Goal: Task Accomplishment & Management: Use online tool/utility

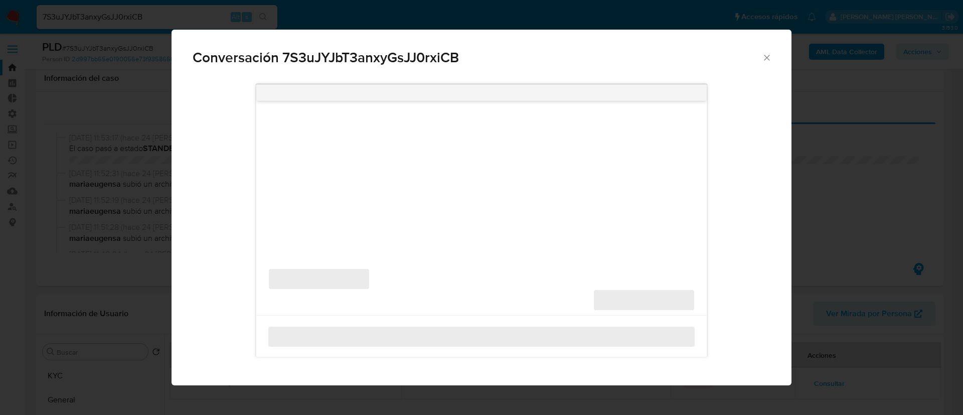
select select "10"
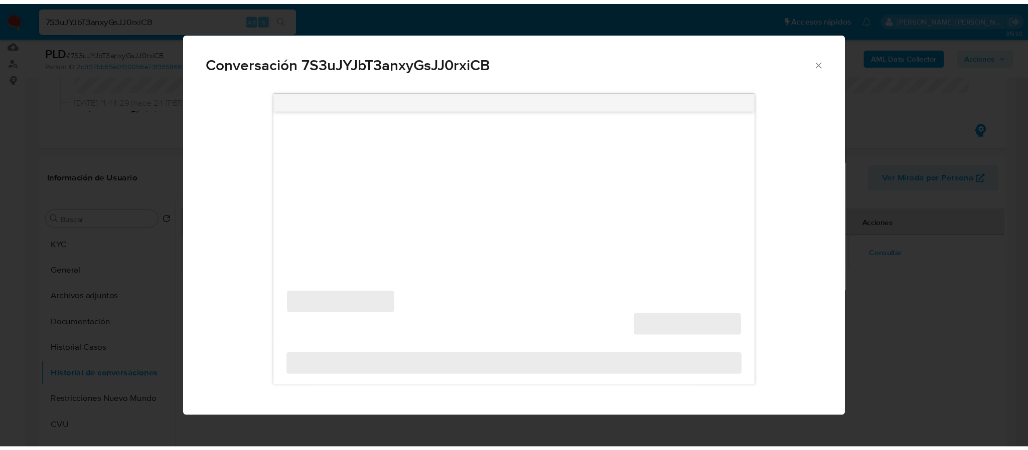
scroll to position [150, 0]
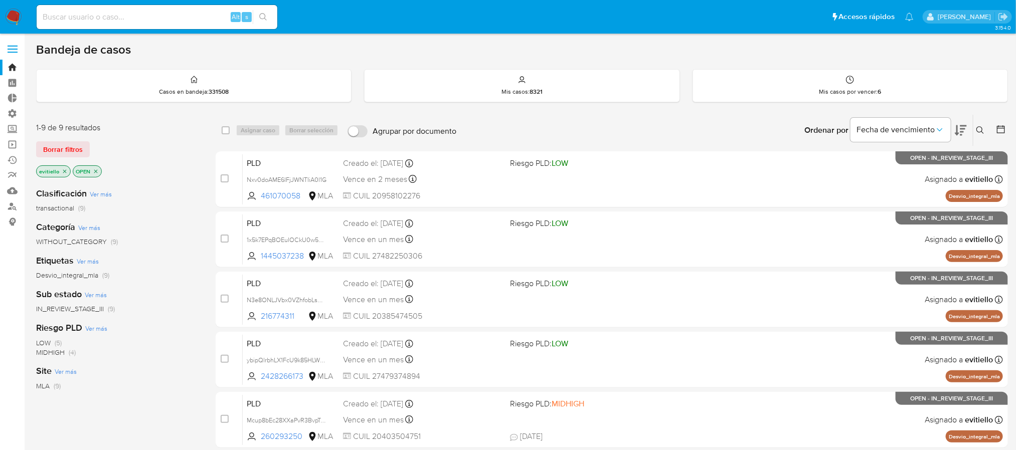
click at [165, 26] on div "Alt s" at bounding box center [157, 17] width 241 height 24
click at [172, 20] on input at bounding box center [157, 17] width 241 height 13
paste input "1284791540"
type input "1284791540"
click at [264, 14] on icon "search-icon" at bounding box center [263, 17] width 8 height 8
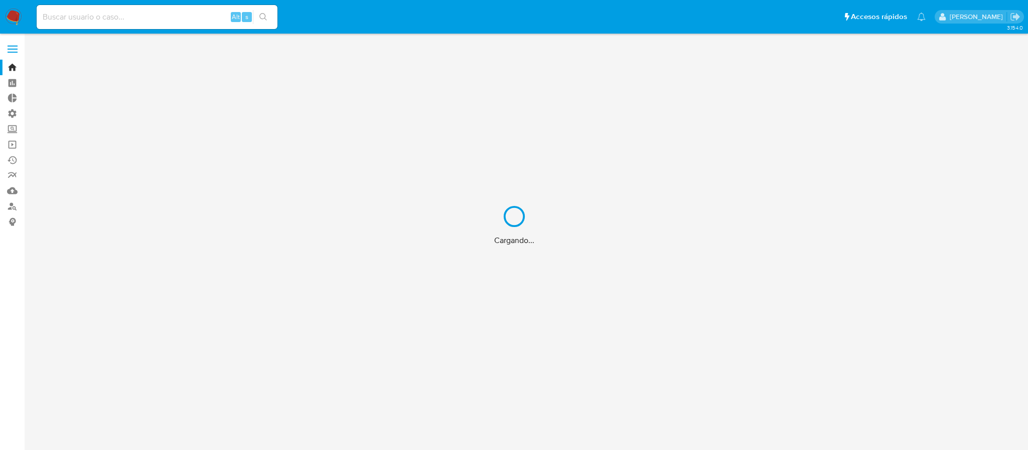
click at [125, 20] on div "Cargando..." at bounding box center [514, 225] width 1028 height 450
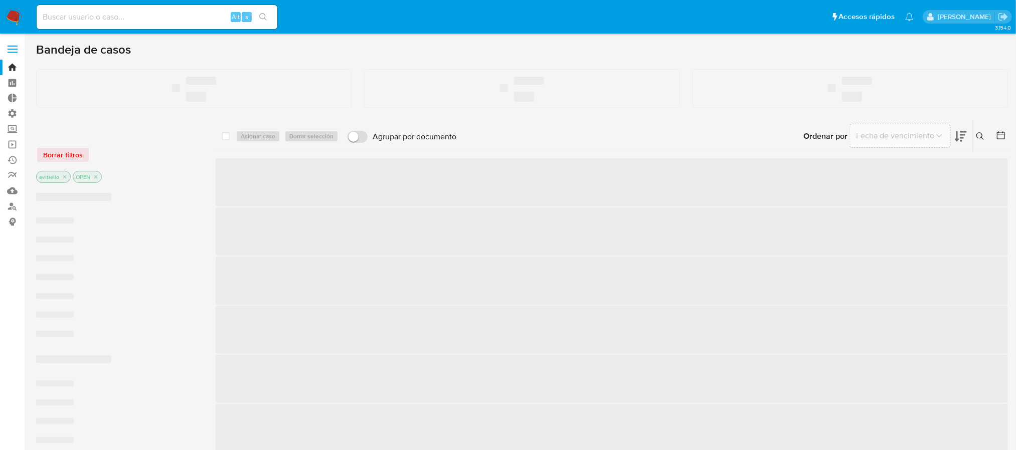
click at [79, 16] on input at bounding box center [157, 17] width 241 height 13
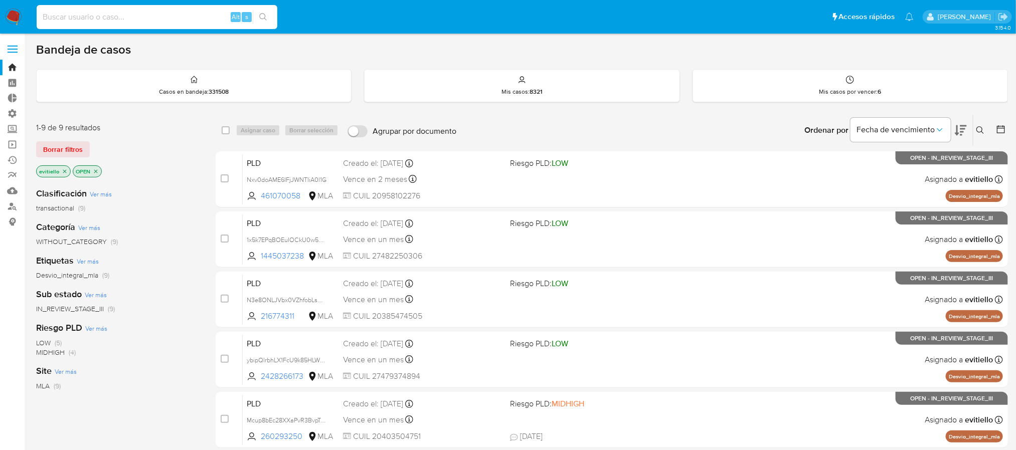
paste input "1284791540"
type input "1284791540"
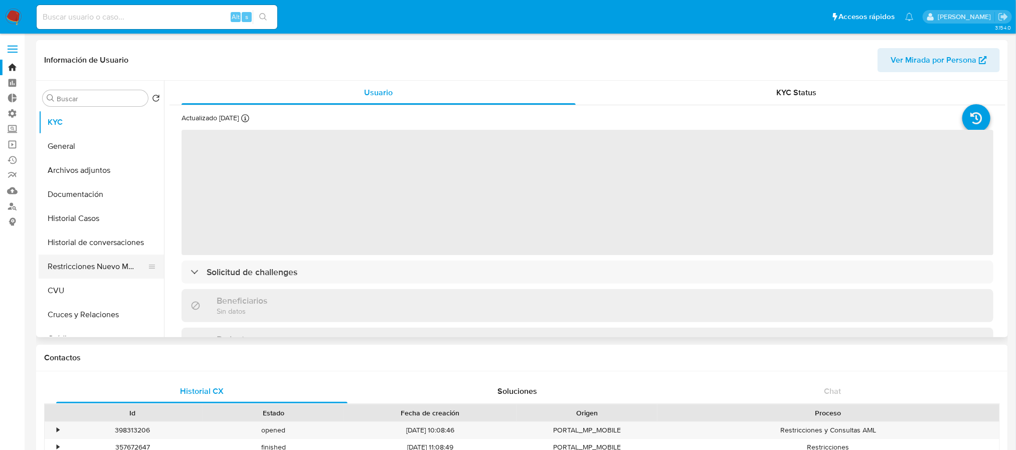
click at [98, 260] on button "Restricciones Nuevo Mundo" at bounding box center [97, 267] width 117 height 24
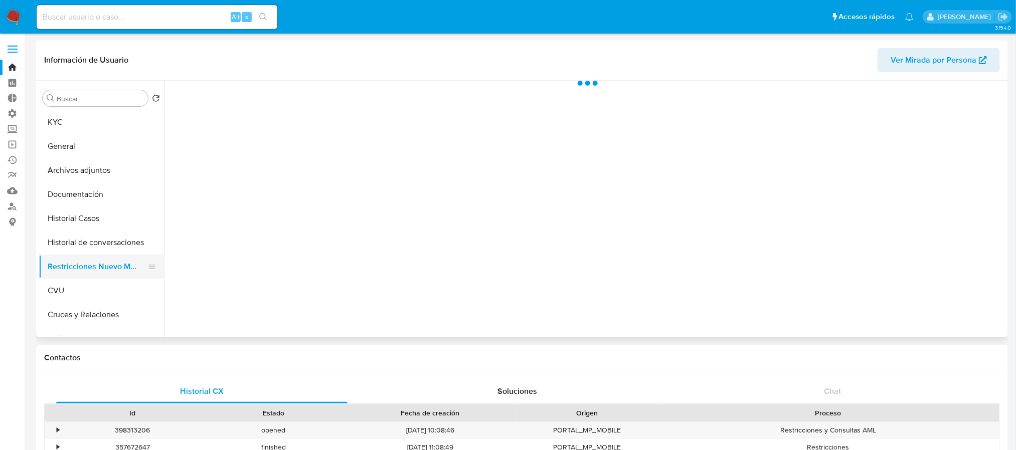
select select "10"
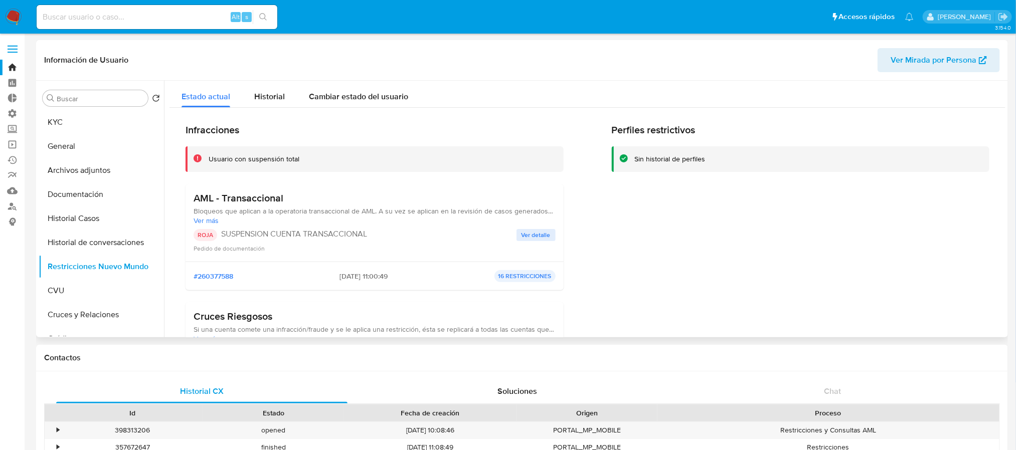
click at [527, 235] on span "Ver detalle" at bounding box center [536, 235] width 29 height 10
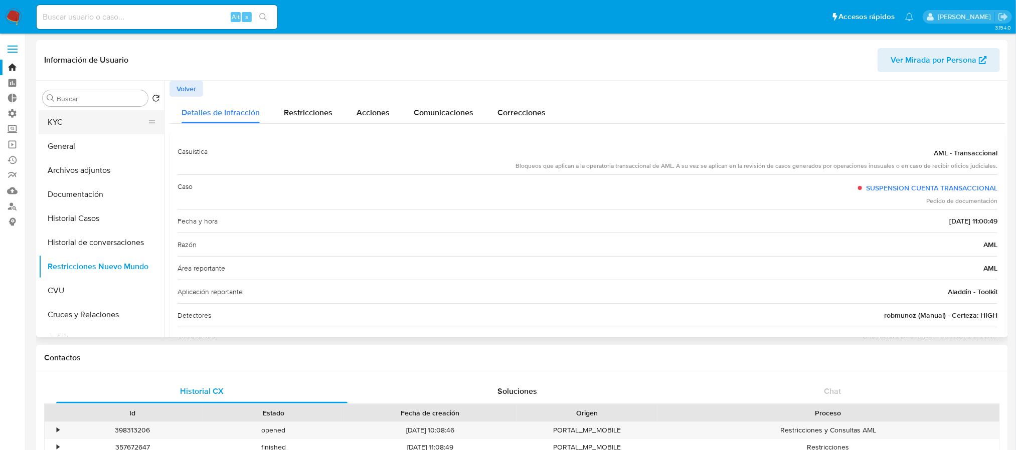
click at [107, 134] on button "KYC" at bounding box center [97, 122] width 117 height 24
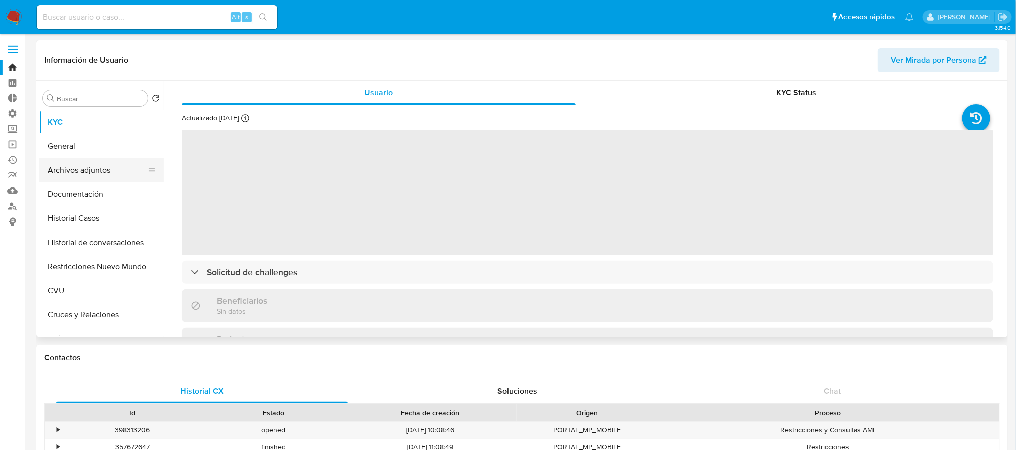
click at [125, 165] on button "Archivos adjuntos" at bounding box center [97, 170] width 117 height 24
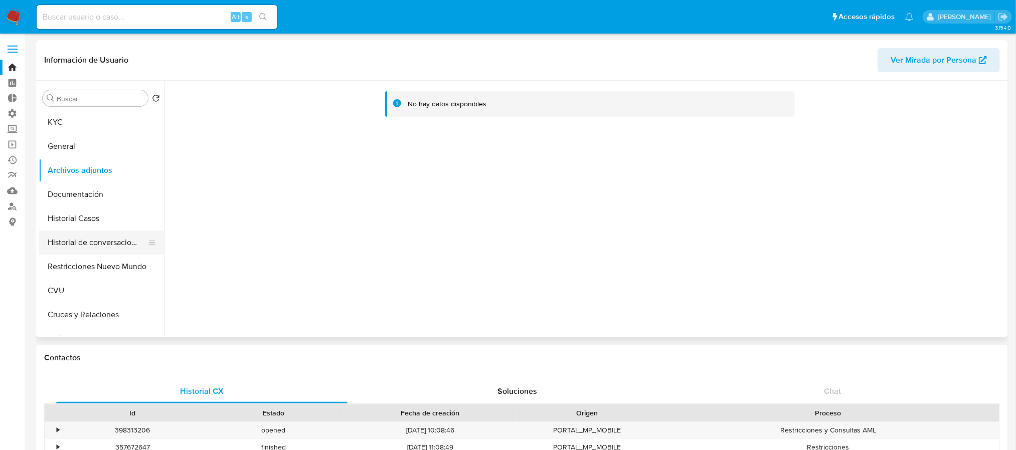
click at [122, 234] on button "Historial de conversaciones" at bounding box center [97, 243] width 117 height 24
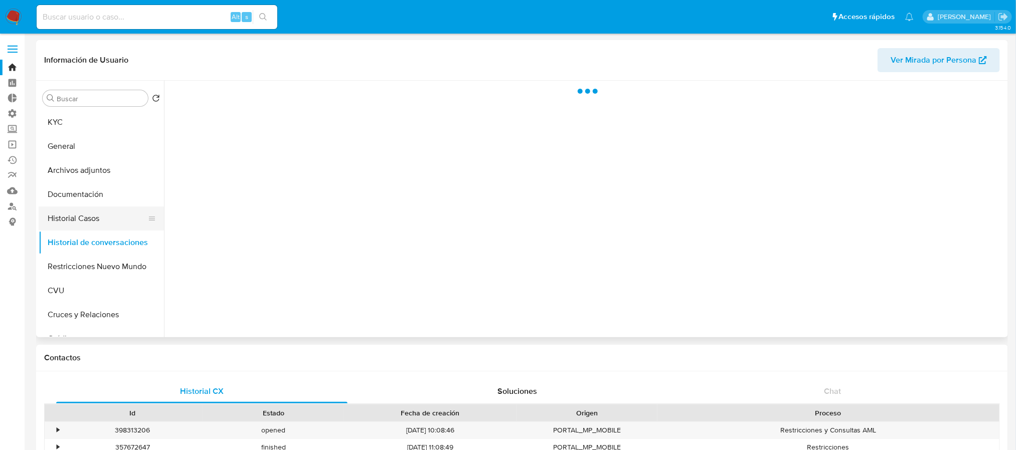
click at [116, 214] on button "Historial Casos" at bounding box center [97, 219] width 117 height 24
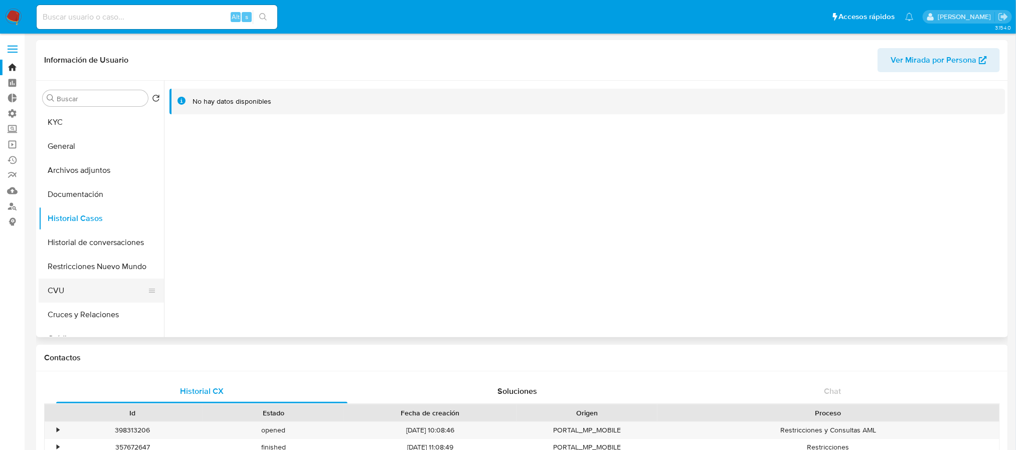
click at [98, 279] on button "CVU" at bounding box center [97, 291] width 117 height 24
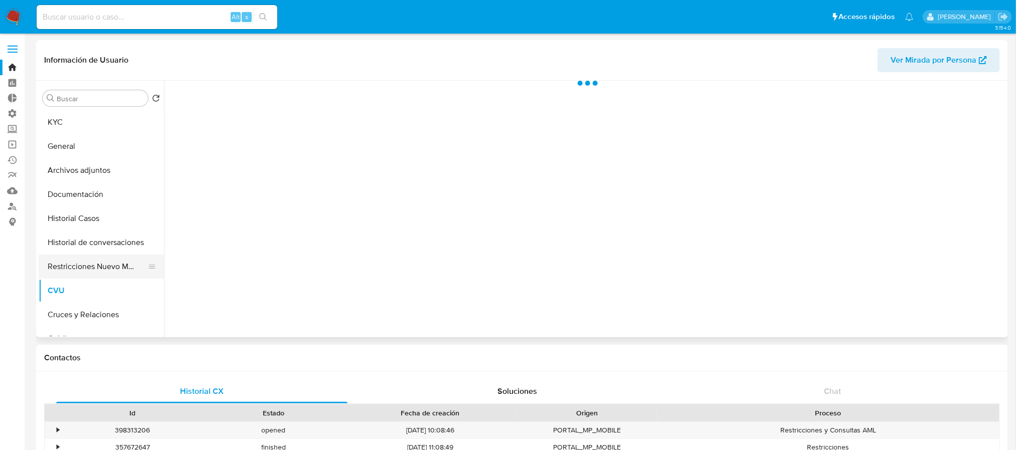
click at [101, 268] on button "Restricciones Nuevo Mundo" at bounding box center [97, 267] width 117 height 24
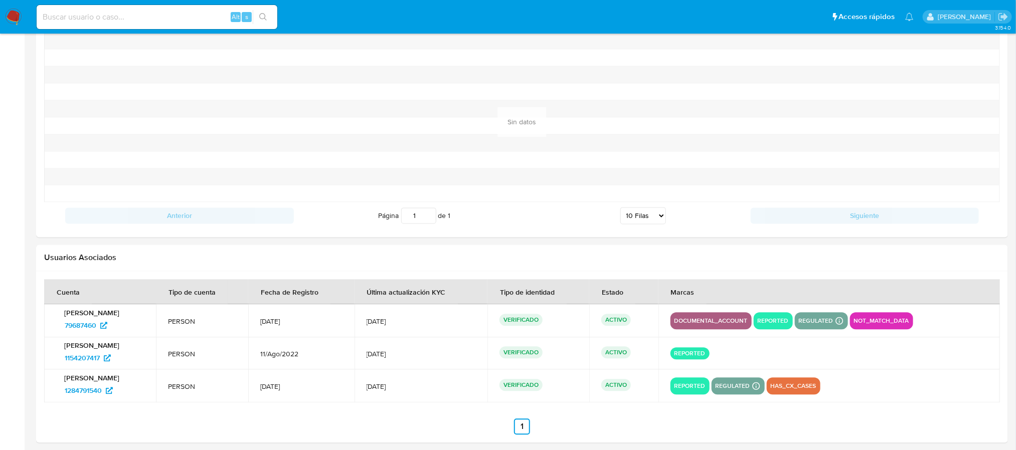
scroll to position [1007, 0]
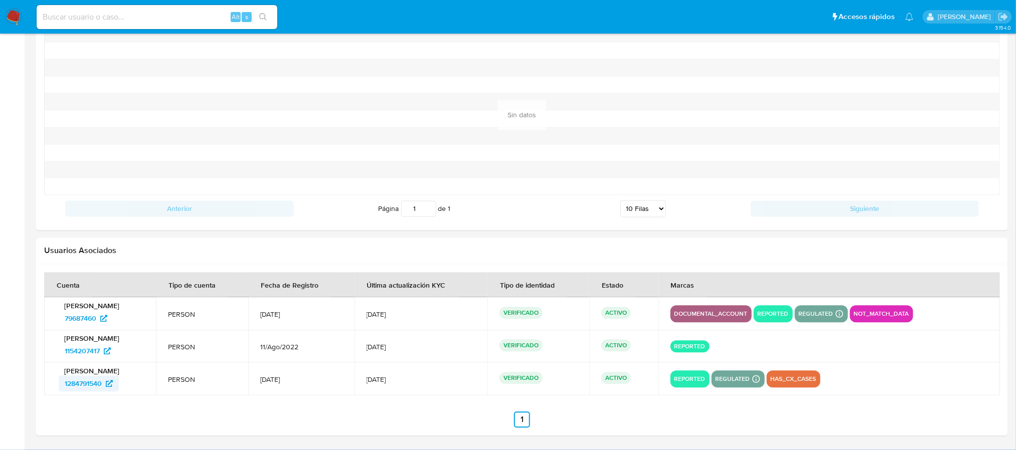
click at [98, 386] on span "1284791540" at bounding box center [83, 384] width 37 height 16
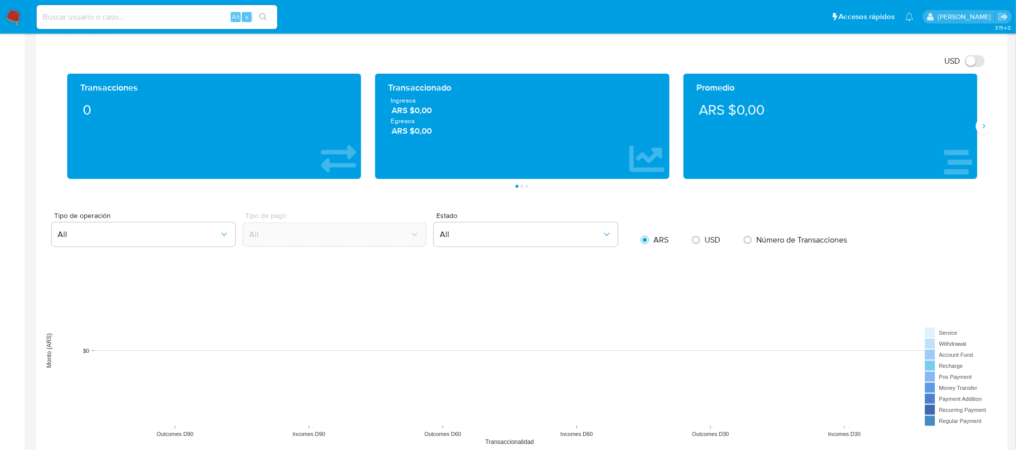
scroll to position [931, 0]
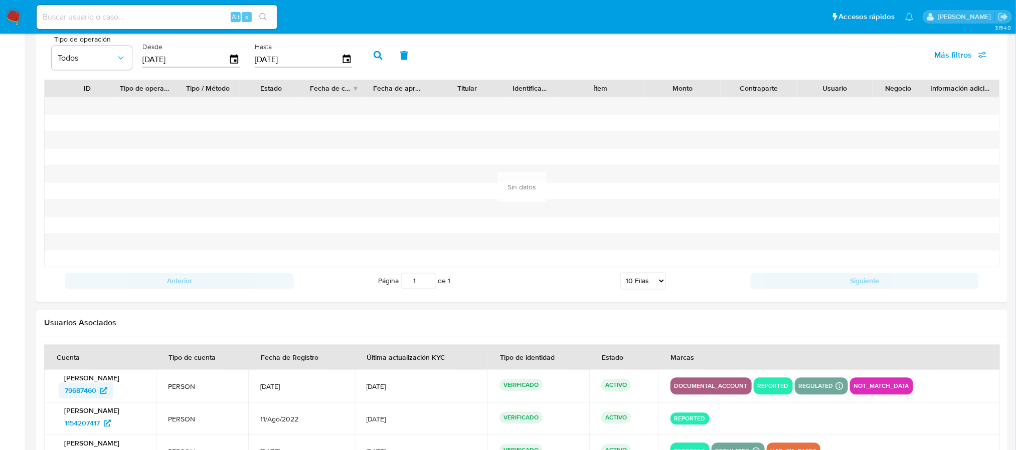
click at [83, 389] on span "79687460" at bounding box center [81, 391] width 32 height 16
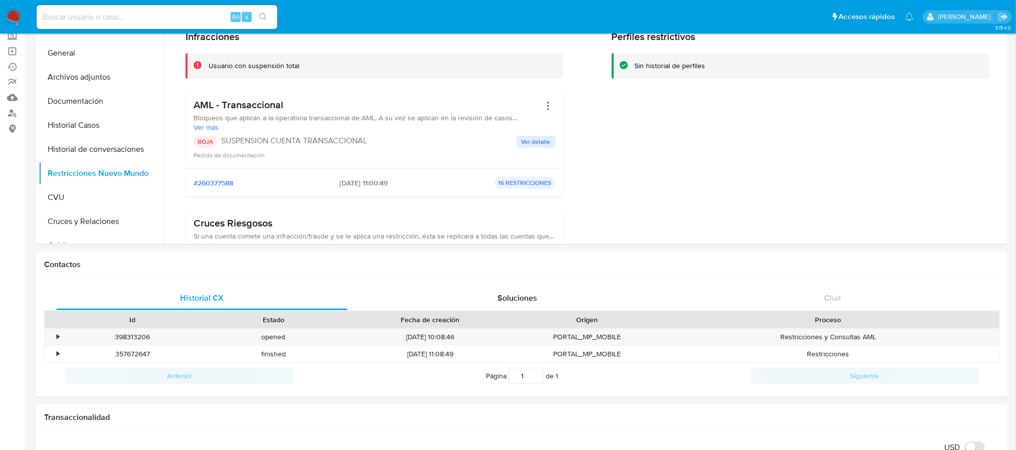
scroll to position [0, 0]
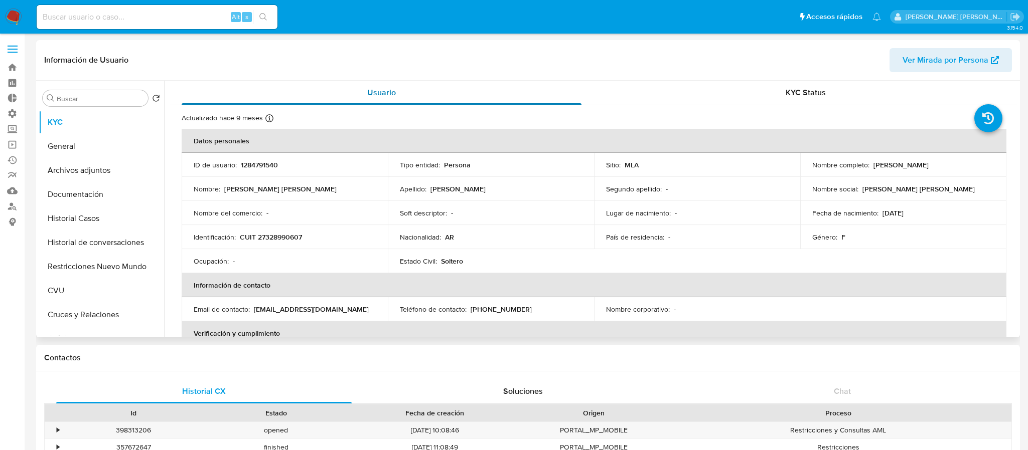
select select "10"
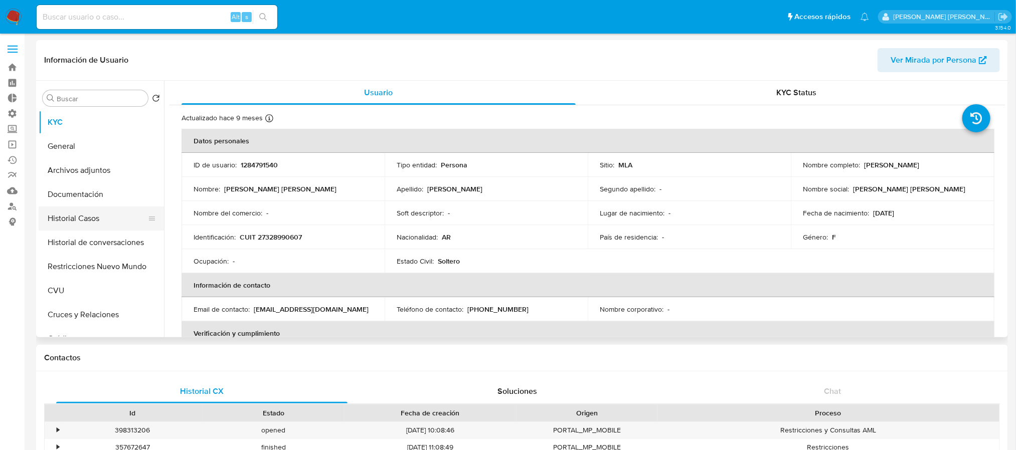
click at [113, 222] on button "Historial Casos" at bounding box center [97, 219] width 117 height 24
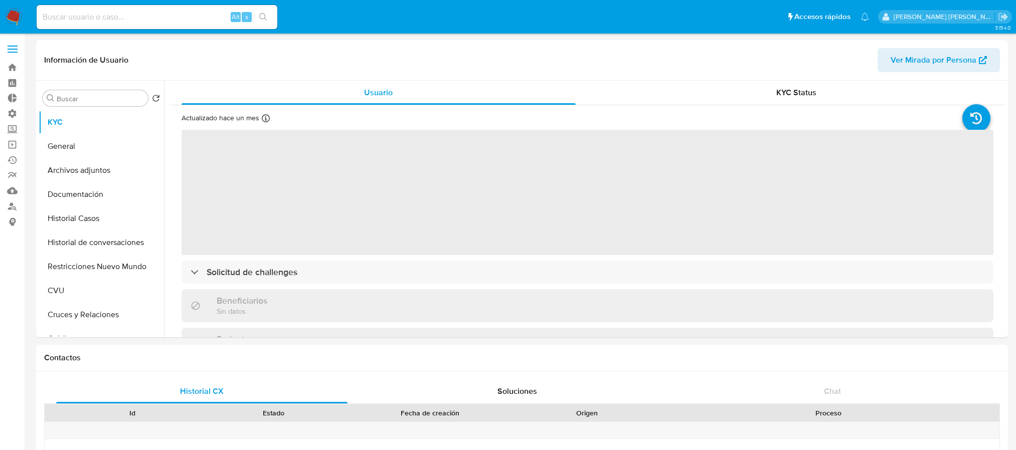
select select "10"
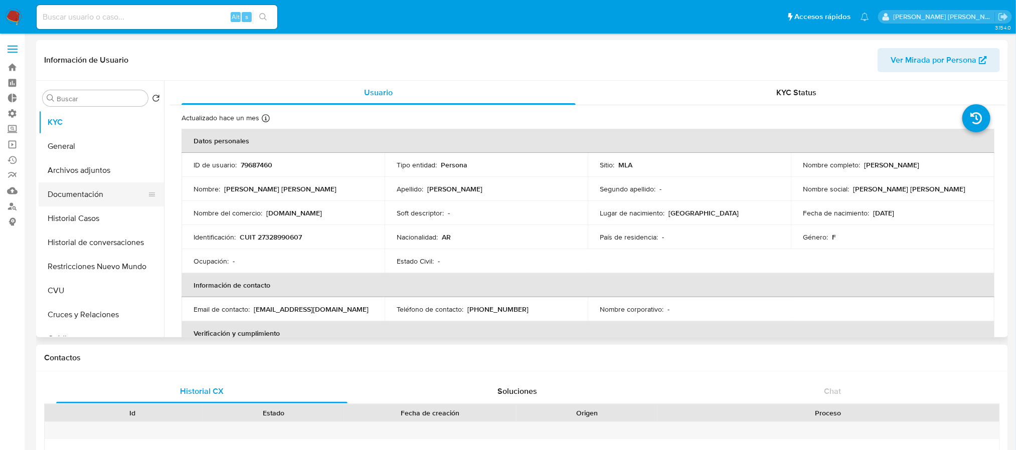
drag, startPoint x: 113, startPoint y: 175, endPoint x: 116, endPoint y: 187, distance: 11.8
click at [113, 175] on button "Archivos adjuntos" at bounding box center [101, 170] width 125 height 24
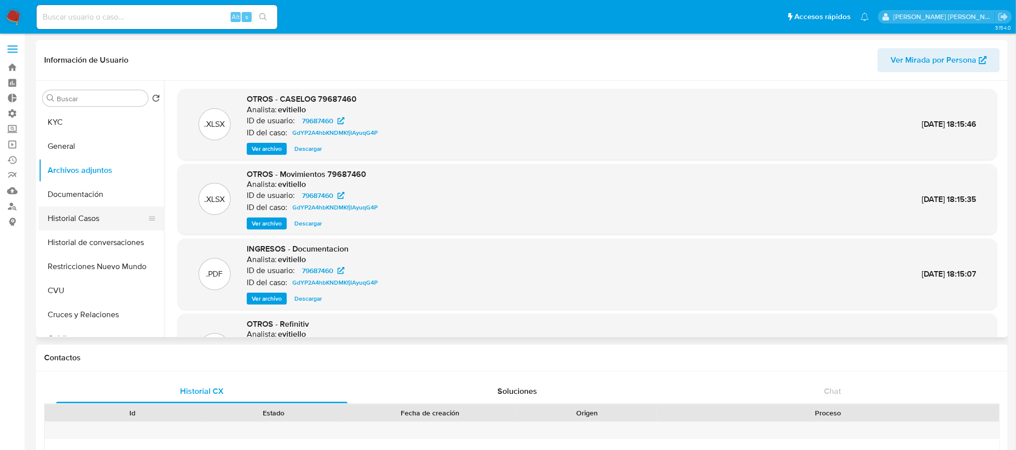
click at [110, 220] on button "Historial Casos" at bounding box center [97, 219] width 117 height 24
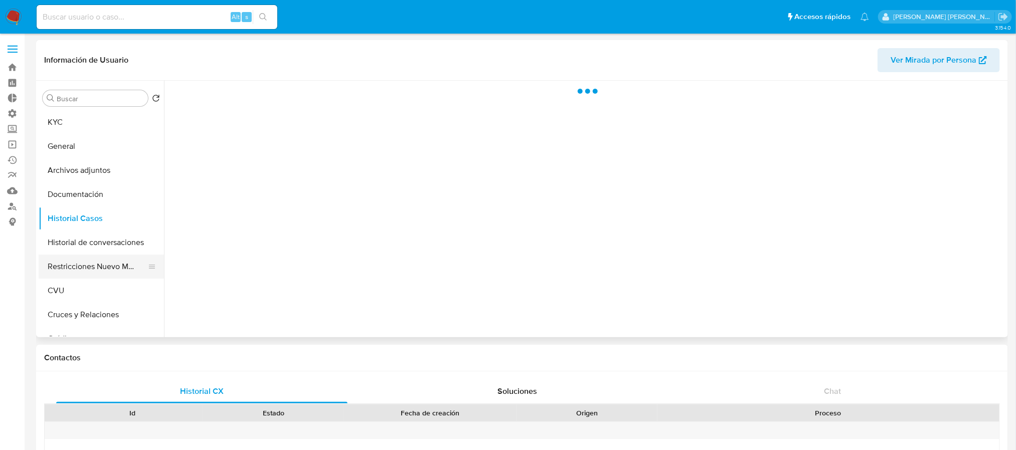
click at [110, 271] on button "Restricciones Nuevo Mundo" at bounding box center [97, 267] width 117 height 24
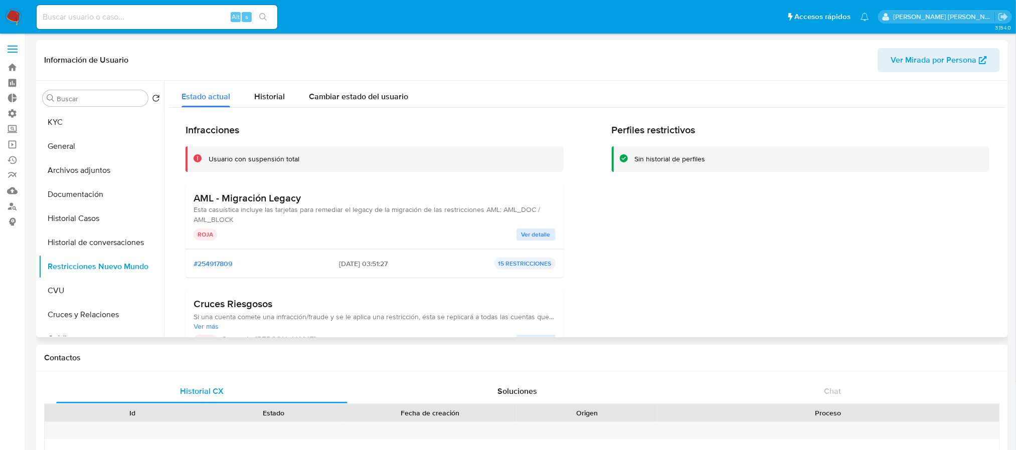
click at [531, 240] on span "Ver detalle" at bounding box center [536, 235] width 29 height 10
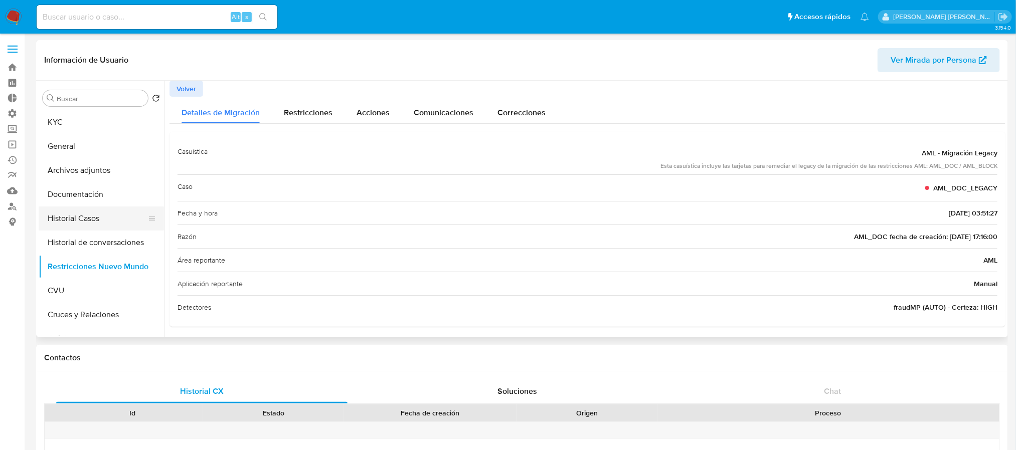
click at [101, 219] on button "Historial Casos" at bounding box center [97, 219] width 117 height 24
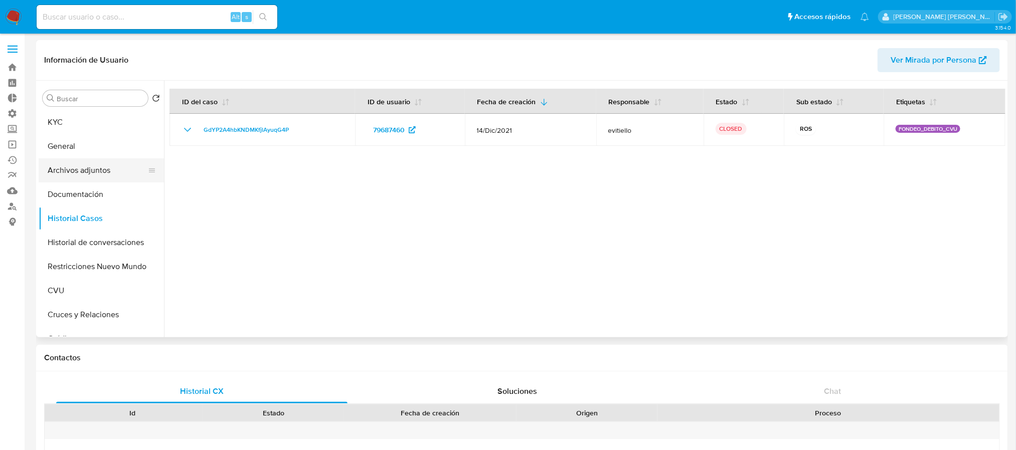
click at [119, 170] on button "Archivos adjuntos" at bounding box center [97, 170] width 117 height 24
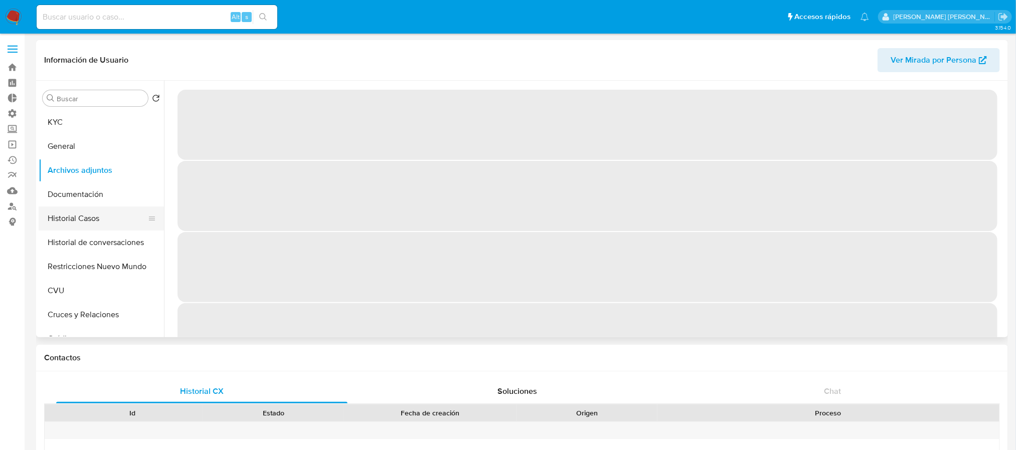
click at [109, 219] on button "Historial Casos" at bounding box center [97, 219] width 117 height 24
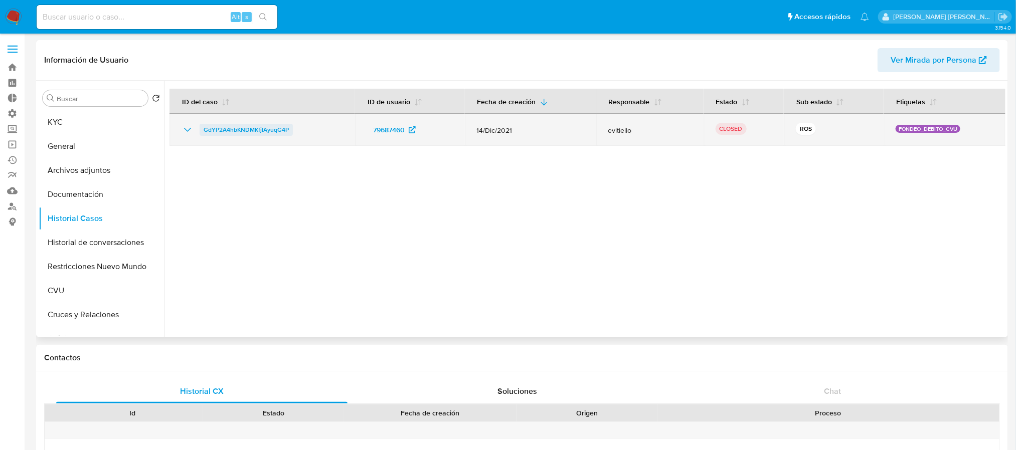
click at [233, 128] on span "GdYP2A4hbKNDMKfjlAyuqG4P" at bounding box center [246, 130] width 85 height 12
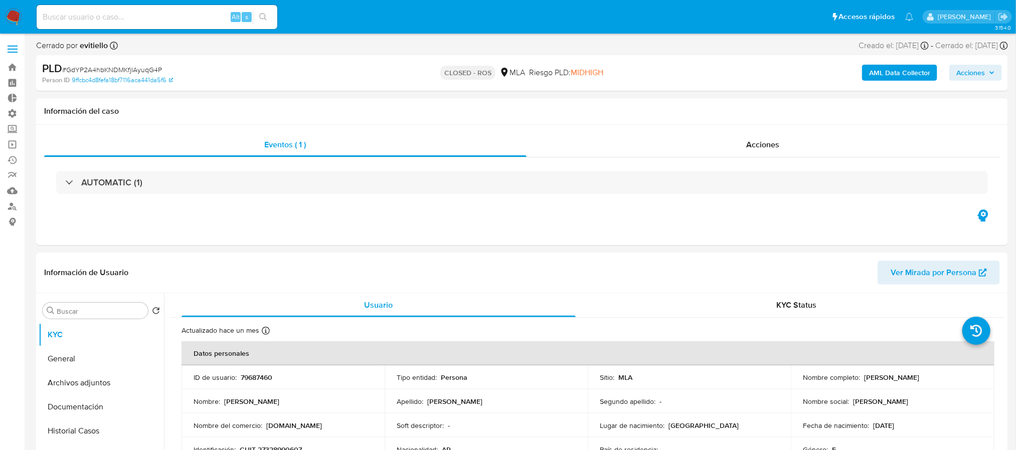
select select "10"
click at [715, 161] on div "AUTOMATIC (1)" at bounding box center [522, 182] width 956 height 50
click at [720, 152] on div "Acciones" at bounding box center [764, 145] width 474 height 24
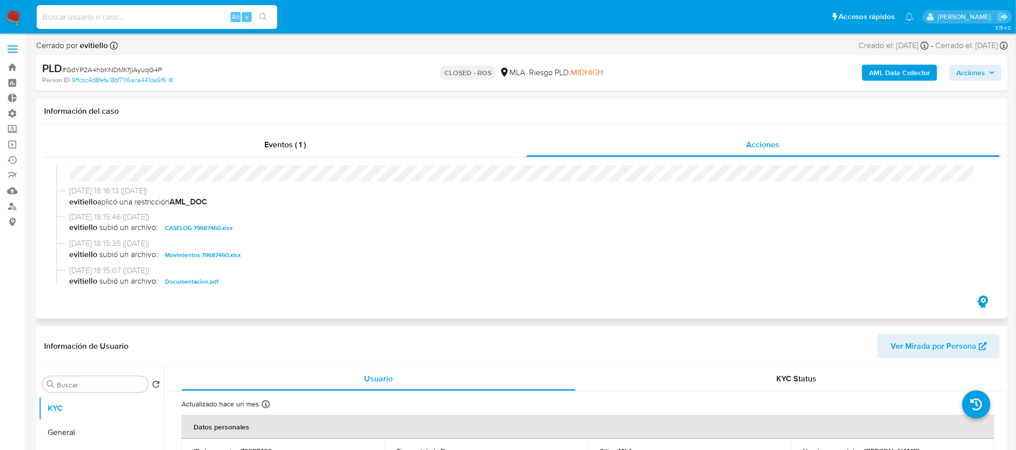
scroll to position [376, 0]
click at [219, 225] on span "CASELOG 79687460.xlsx" at bounding box center [199, 227] width 68 height 12
click at [219, 258] on span "Movimientos 79687460.xlsx" at bounding box center [203, 254] width 76 height 12
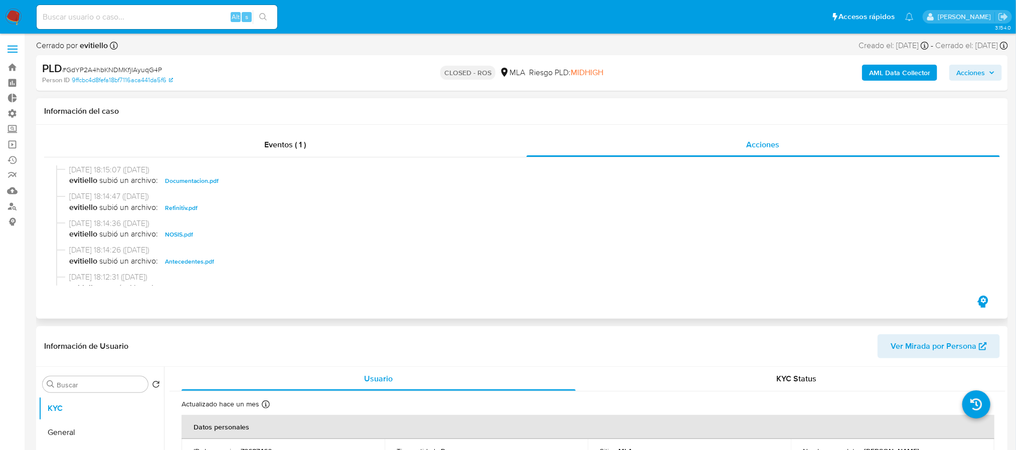
scroll to position [451, 0]
drag, startPoint x: 203, startPoint y: 207, endPoint x: 210, endPoint y: 207, distance: 6.5
click at [202, 207] on span "Documentacion.pdf" at bounding box center [192, 206] width 54 height 12
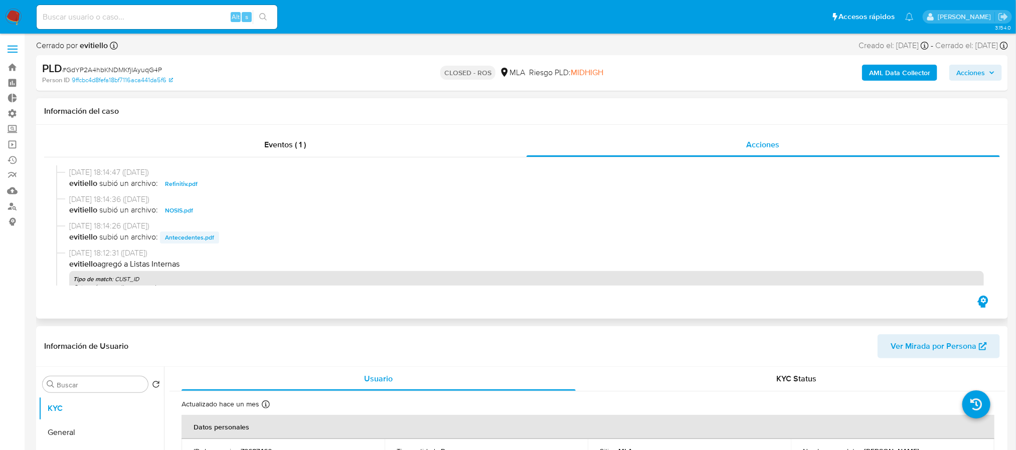
scroll to position [527, 0]
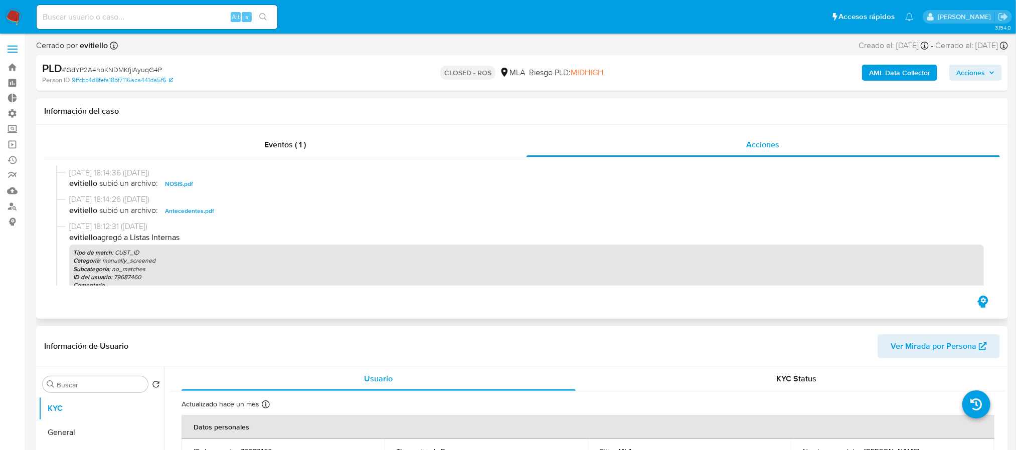
click at [201, 204] on span "03/05/2022 18:14:26 (hace 3 años)" at bounding box center [526, 199] width 915 height 11
drag, startPoint x: 201, startPoint y: 208, endPoint x: 168, endPoint y: 238, distance: 45.1
click at [199, 208] on span "Antecedentes.pdf" at bounding box center [189, 211] width 49 height 12
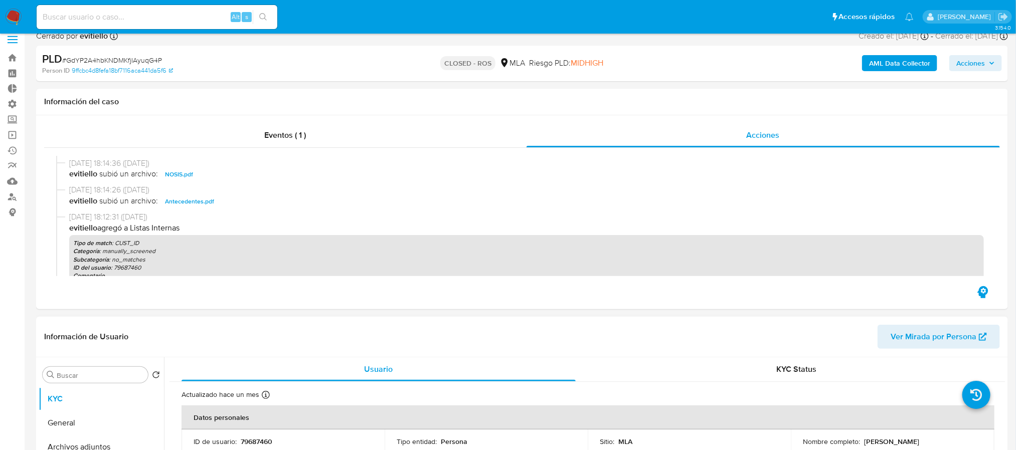
scroll to position [150, 0]
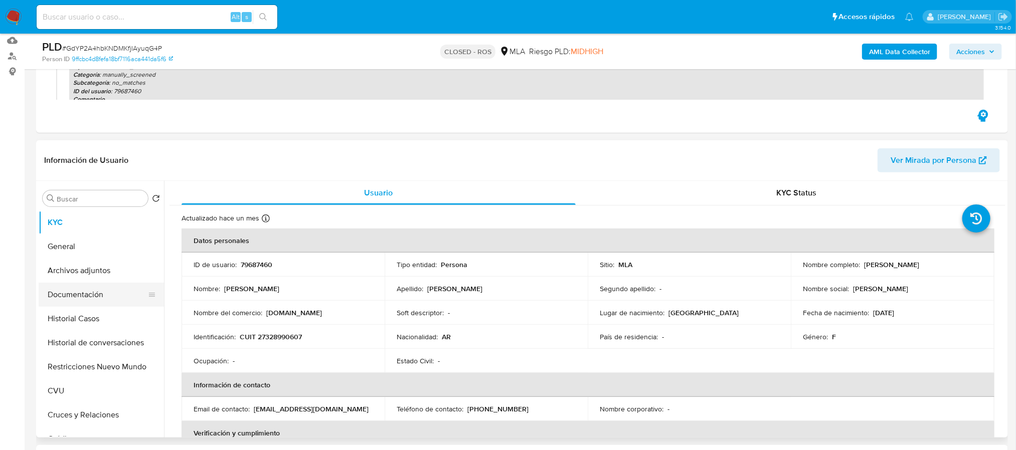
click at [105, 288] on button "Documentación" at bounding box center [97, 295] width 117 height 24
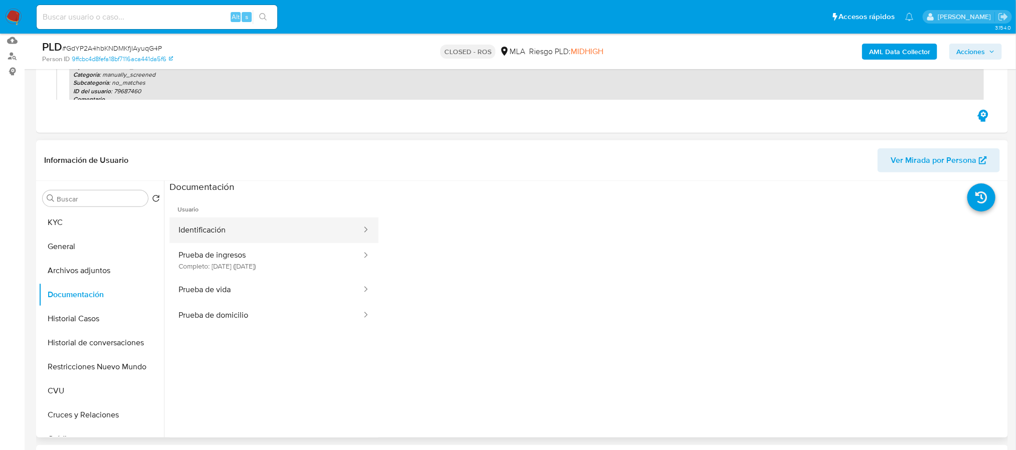
click at [274, 231] on button "Identificación" at bounding box center [266, 231] width 193 height 26
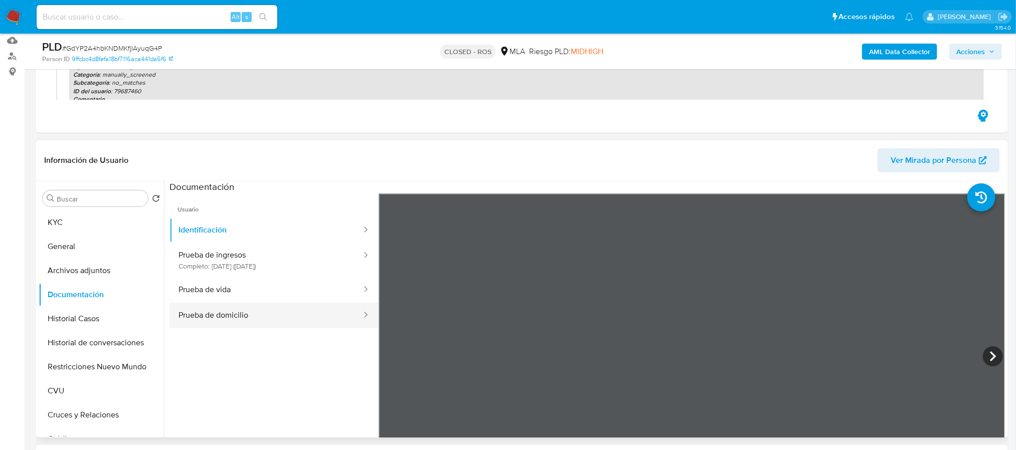
click at [253, 308] on button "Prueba de domicilio" at bounding box center [266, 316] width 193 height 26
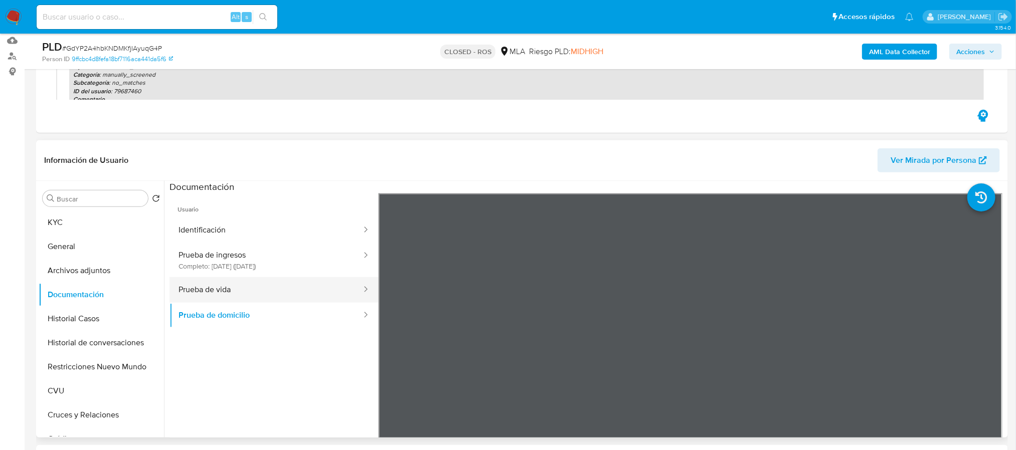
click at [298, 280] on button "Prueba de vida" at bounding box center [266, 290] width 193 height 26
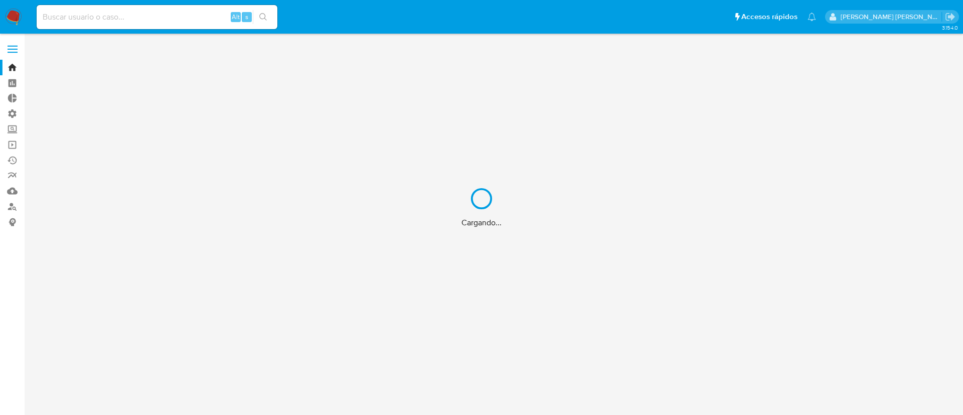
click at [104, 20] on div "Cargando..." at bounding box center [481, 207] width 963 height 415
click at [144, 21] on div "Cargando..." at bounding box center [481, 207] width 963 height 415
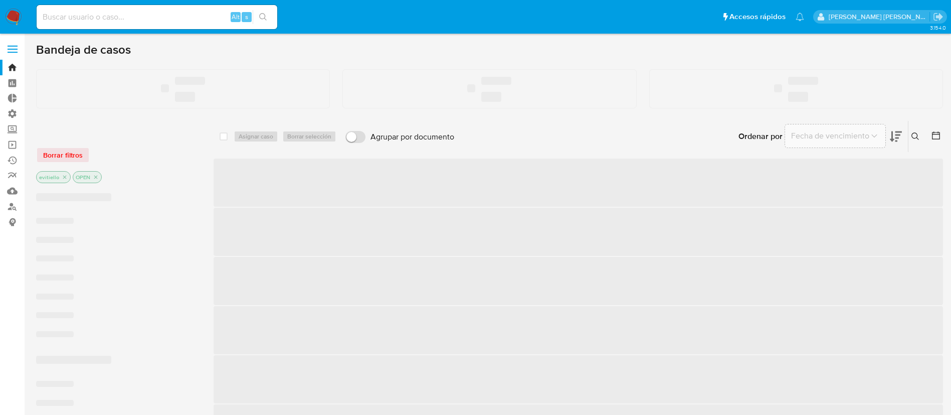
click at [170, 21] on input at bounding box center [157, 17] width 241 height 13
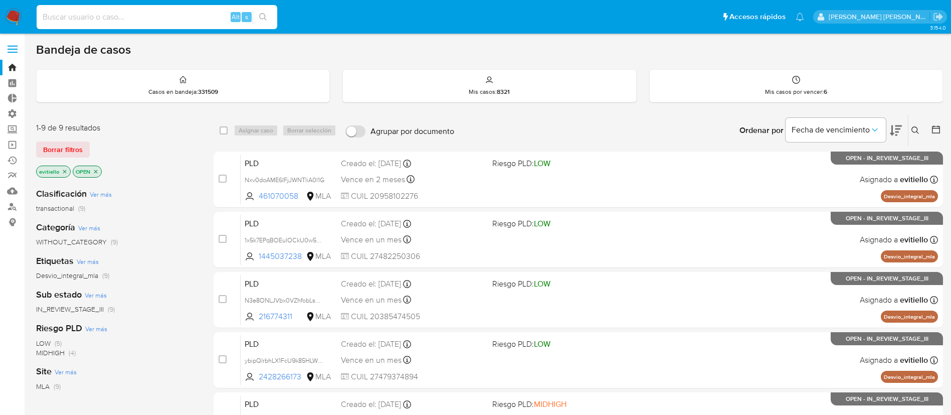
paste input "nl06iXu2AGloOR6wZc1F0qMb"
type input "nl06iXu2AGloOR6wZc1F0qMb"
click at [263, 22] on button "search-icon" at bounding box center [263, 17] width 21 height 14
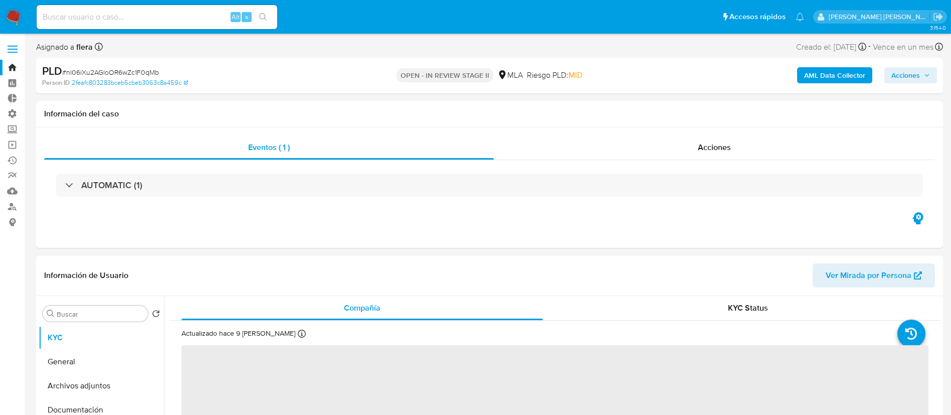
select select "10"
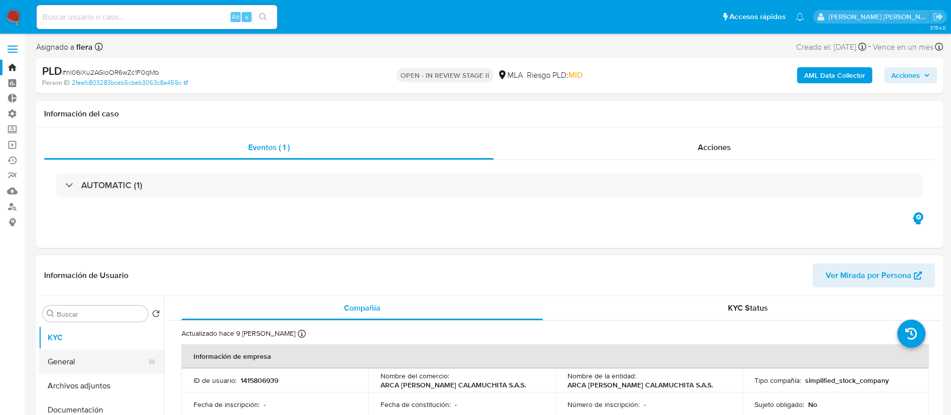
click at [100, 367] on button "General" at bounding box center [97, 362] width 117 height 24
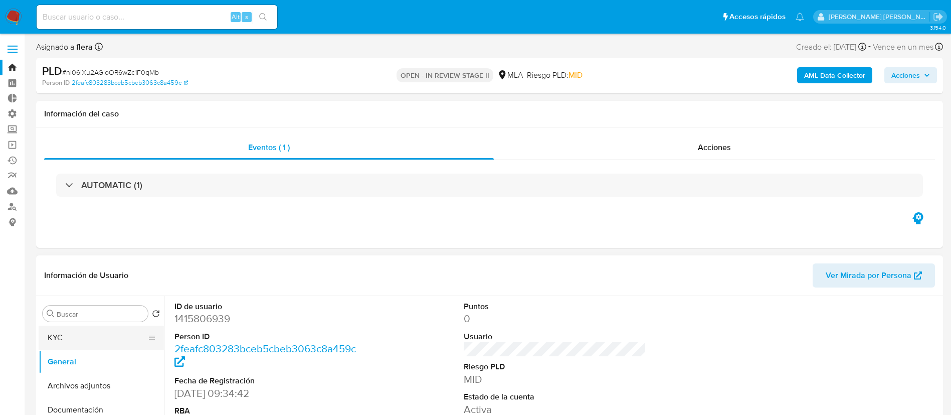
click at [90, 343] on button "KYC" at bounding box center [97, 338] width 117 height 24
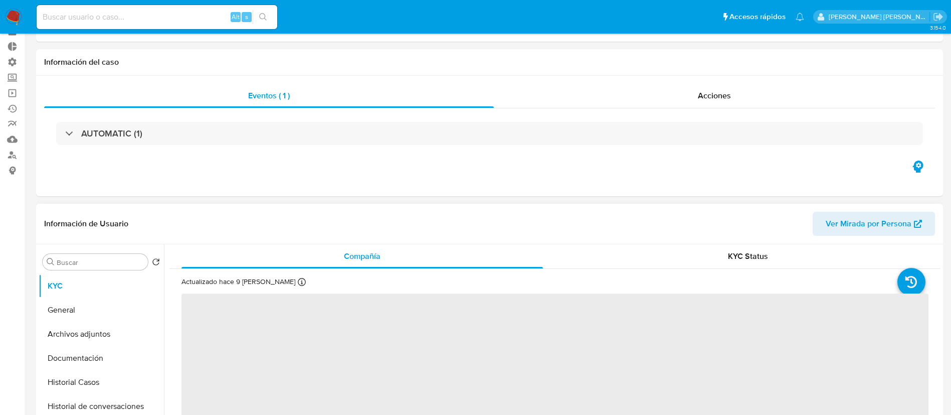
scroll to position [75, 0]
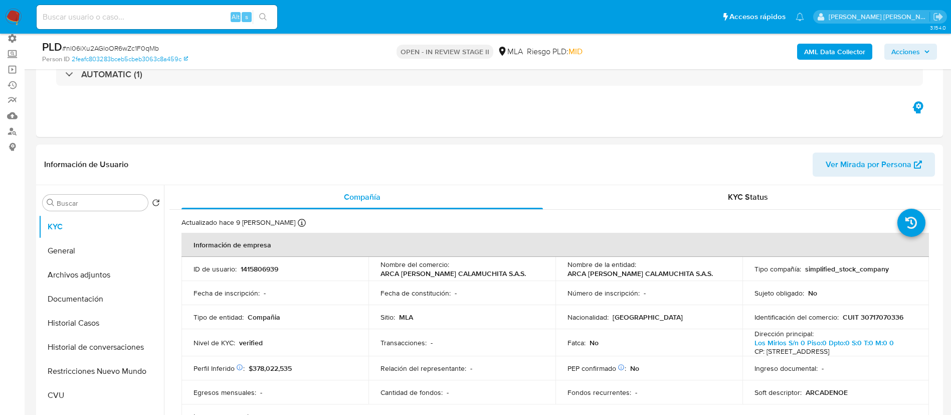
click at [187, 18] on input at bounding box center [157, 17] width 241 height 13
paste input "t0nIEKFuuv0G8eUSiW8T0pOi"
type input "t0nIEKFuuv0G8eUSiW8T0pOi"
click at [269, 13] on button "search-icon" at bounding box center [263, 17] width 21 height 14
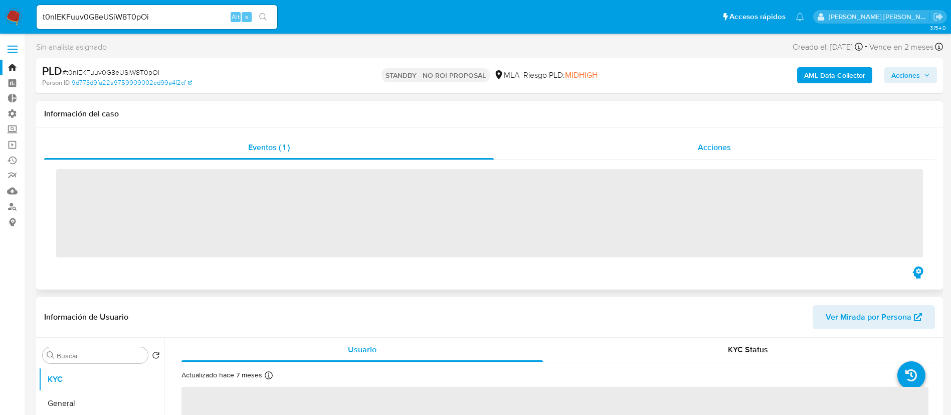
click at [710, 159] on div "Acciones" at bounding box center [714, 147] width 441 height 24
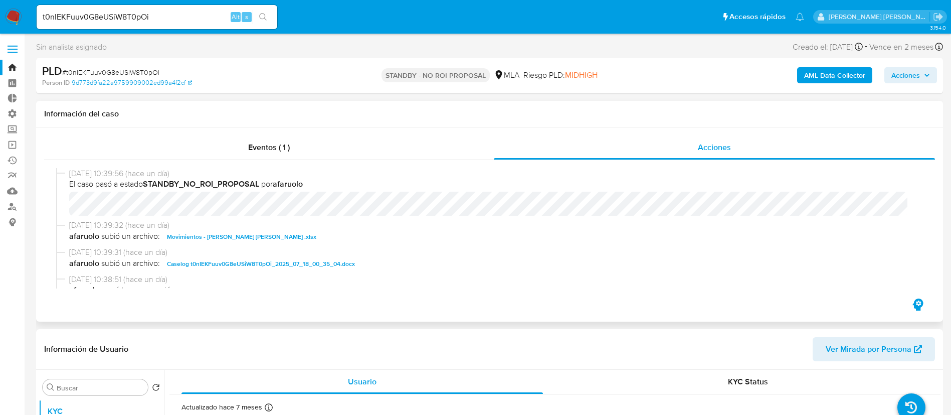
select select "10"
click at [188, 17] on input "t0nIEKFuuv0G8eUSiW8T0pOi" at bounding box center [157, 17] width 241 height 13
paste input "KfsnzgQmGlZa1ISZcPT9Mobb"
type input "KfsnzgQmGlZa1ISZcPT9Mobb"
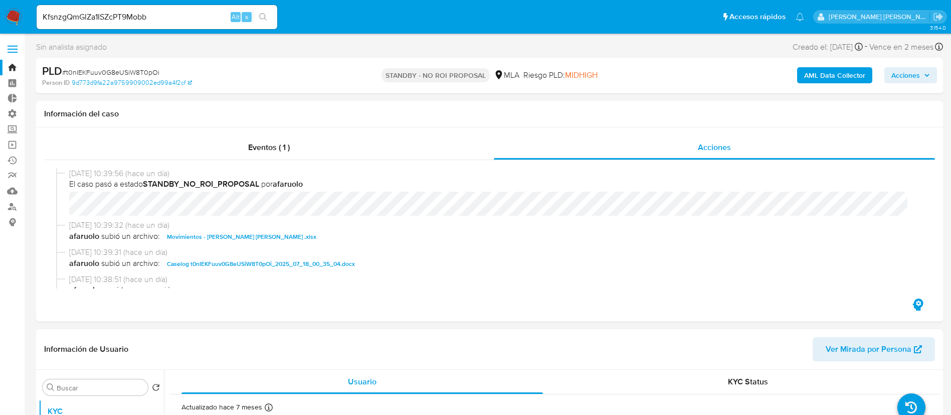
click at [264, 12] on button "search-icon" at bounding box center [263, 17] width 21 height 14
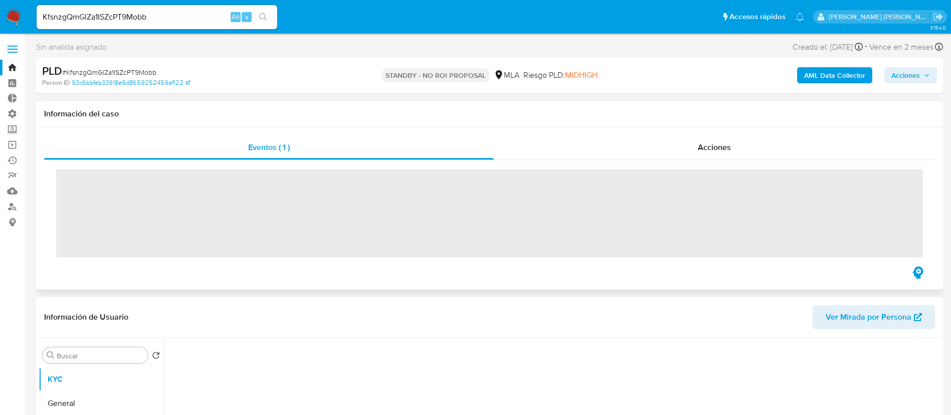
drag, startPoint x: 608, startPoint y: 173, endPoint x: 643, endPoint y: 167, distance: 35.6
click at [643, 167] on div "‌" at bounding box center [489, 212] width 891 height 104
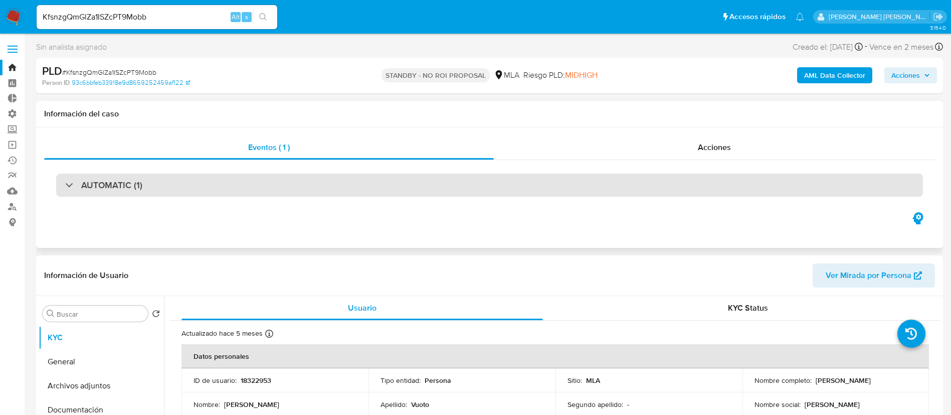
select select "10"
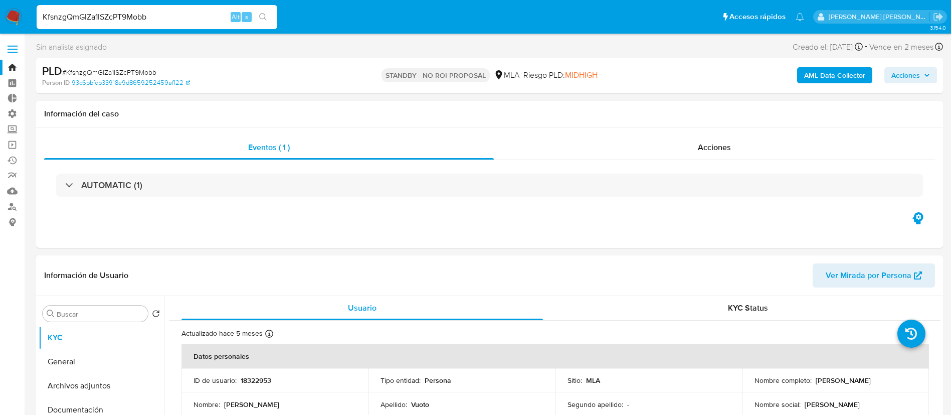
click at [196, 14] on input "KfsnzgQmGlZa1ISZcPT9Mobb" at bounding box center [157, 17] width 241 height 13
paste input "CqsaTimvnp64pvwp3MUwMjtA"
type input "CqsaTimvnp64pvwp3MUwMjtA"
click at [265, 15] on icon "search-icon" at bounding box center [263, 17] width 8 height 8
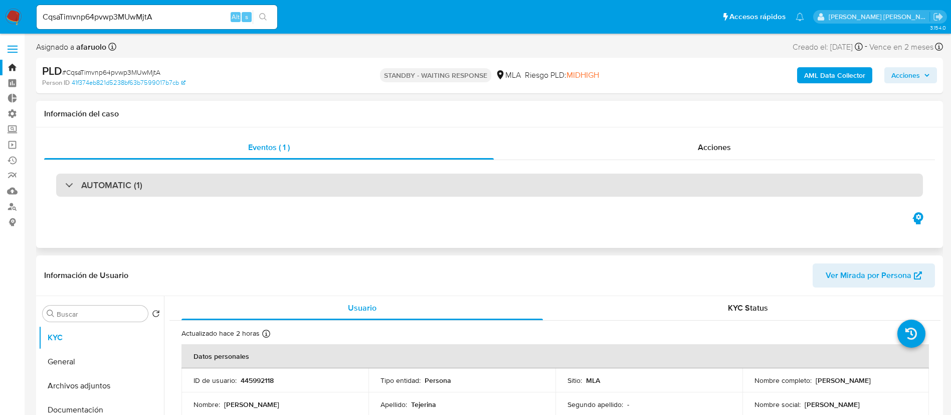
select select "10"
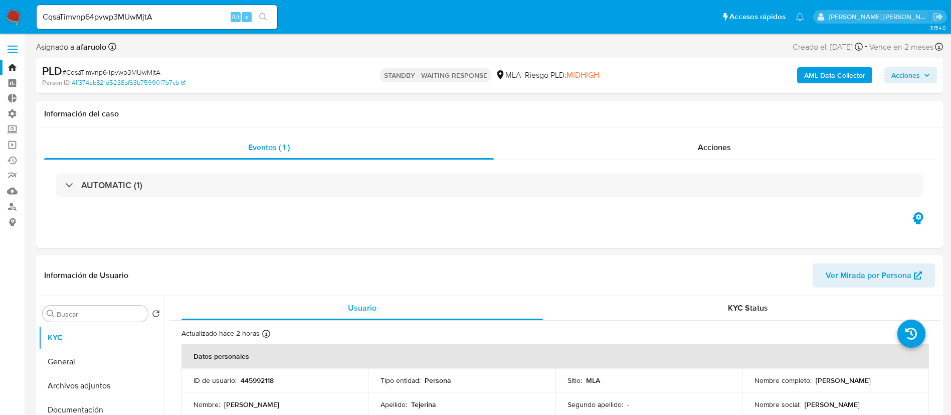
click at [120, 12] on input "CqsaTimvnp64pvwp3MUwMjtA" at bounding box center [157, 17] width 241 height 13
paste input "tK09L4KzCxPFSmXRZ9xi9tqy"
type input "tK09L4KzCxPFSmXRZ9xi9tqy"
click at [272, 18] on button "search-icon" at bounding box center [263, 17] width 21 height 14
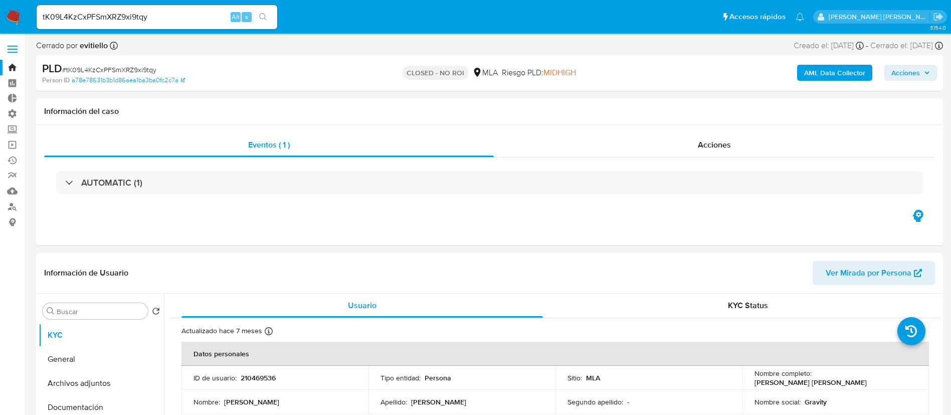
select select "10"
click at [179, 11] on input "tK09L4KzCxPFSmXRZ9xi9tqy" at bounding box center [157, 17] width 241 height 13
paste input "mWAXTnKOsbKe2JCaVdJR36kV"
type input "mWAXTnKOsbKe2JCaVdJR36kV"
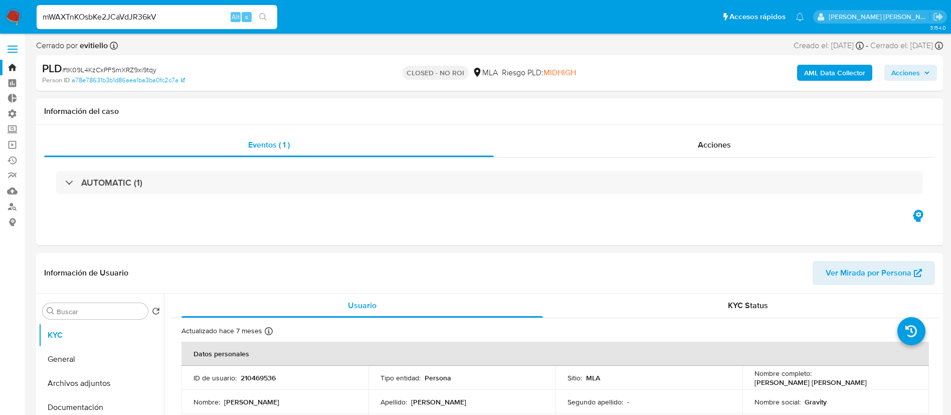
click at [262, 11] on button "search-icon" at bounding box center [263, 17] width 21 height 14
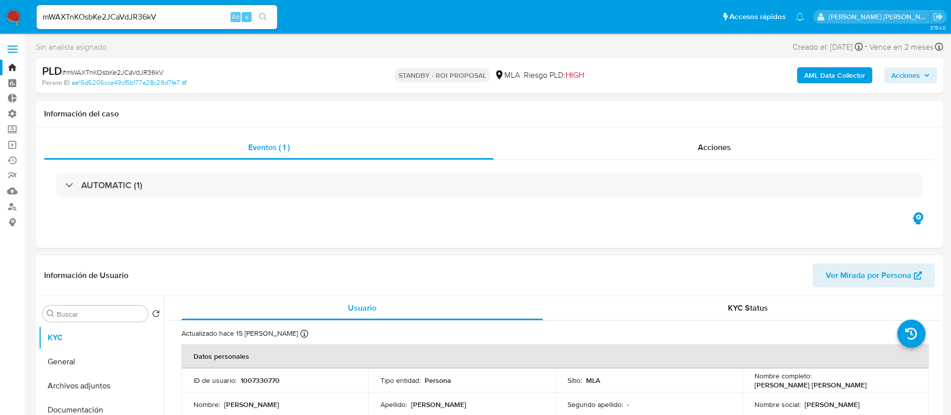
select select "10"
click at [193, 14] on input "mWAXTnKOsbKe2JCaVdJR36kV" at bounding box center [157, 17] width 241 height 13
paste input "luLmEipM5qzEqTnPZhbA2bBT"
type input "luLmEipM5qzEqTnPZhbA2bBT"
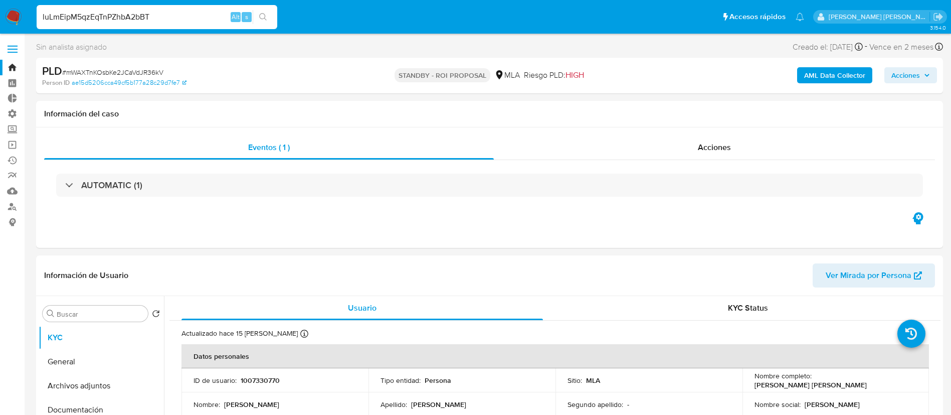
click at [261, 21] on icon "search-icon" at bounding box center [263, 17] width 8 height 8
click at [200, 13] on input "luLmEipM5qzEqTnPZhbA2bBT" at bounding box center [157, 17] width 241 height 13
select select "10"
click at [200, 13] on input "luLmEipM5qzEqTnPZhbA2bBT" at bounding box center [157, 17] width 241 height 13
paste input "0VdpTDH3VGXYeBJPJUClMaTc"
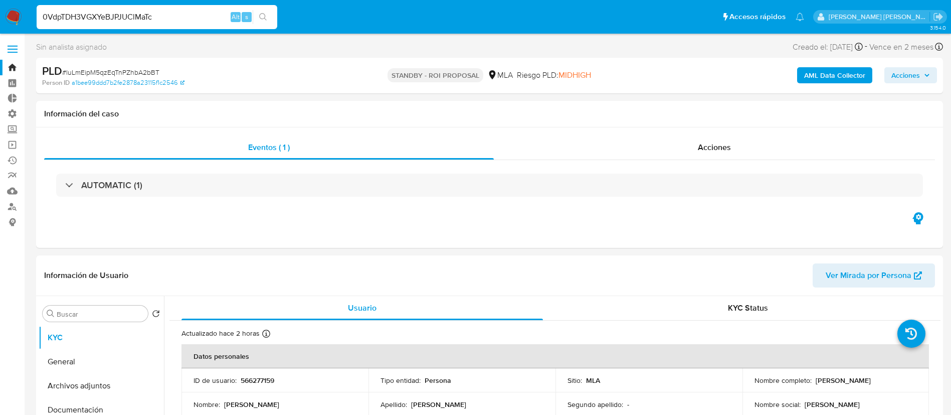
type input "0VdpTDH3VGXYeBJPJUClMaTc"
click at [260, 15] on icon "search-icon" at bounding box center [263, 17] width 8 height 8
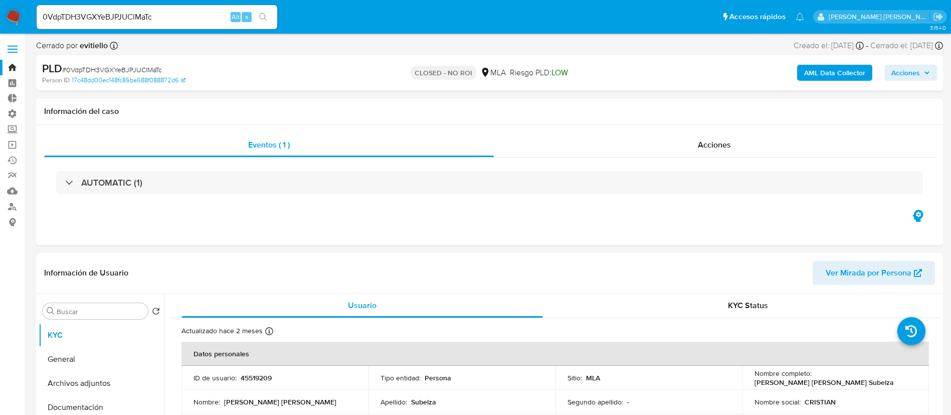
select select "10"
click at [196, 21] on input "0VdpTDH3VGXYeBJPJUClMaTc" at bounding box center [157, 17] width 241 height 13
paste input "AZiRTgm3aROKYHttvcDIvyWe"
type input "AZiRTgm3aROKYHttvcDIvyWe"
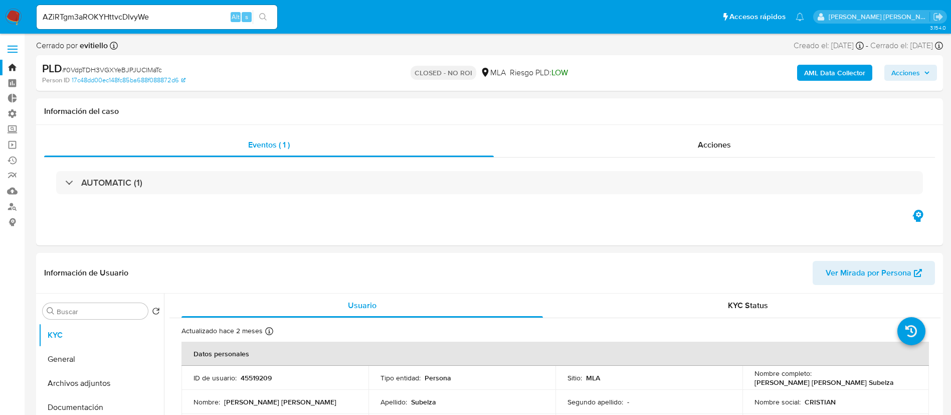
click at [264, 18] on icon "search-icon" at bounding box center [263, 17] width 8 height 8
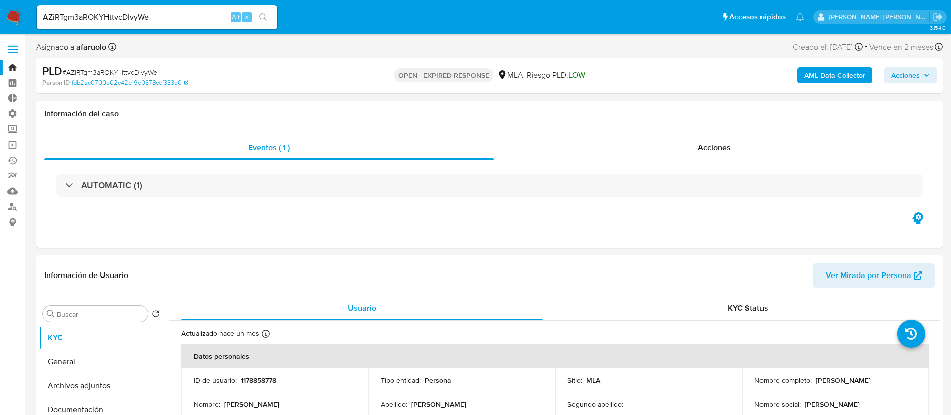
click at [173, 25] on div "AZiRTgm3aROKYHttvcDIvyWe Alt s" at bounding box center [157, 17] width 241 height 24
click at [173, 22] on input "AZiRTgm3aROKYHttvcDIvyWe" at bounding box center [157, 17] width 241 height 13
select select "10"
click at [174, 20] on input "AZiRTgm3aROKYHttvcDIvyWe" at bounding box center [157, 17] width 241 height 13
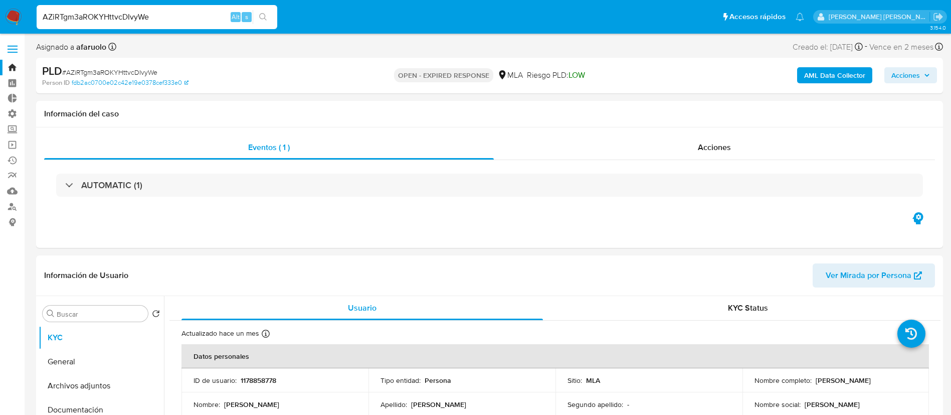
click at [174, 20] on input "AZiRTgm3aROKYHttvcDIvyWe" at bounding box center [157, 17] width 241 height 13
paste input "t0nIEKFuuv0G8eUSiW8T0pOi"
type input "t0nIEKFuuv0G8eUSiW8T0pOi"
click at [264, 19] on icon "search-icon" at bounding box center [263, 17] width 8 height 8
select select "10"
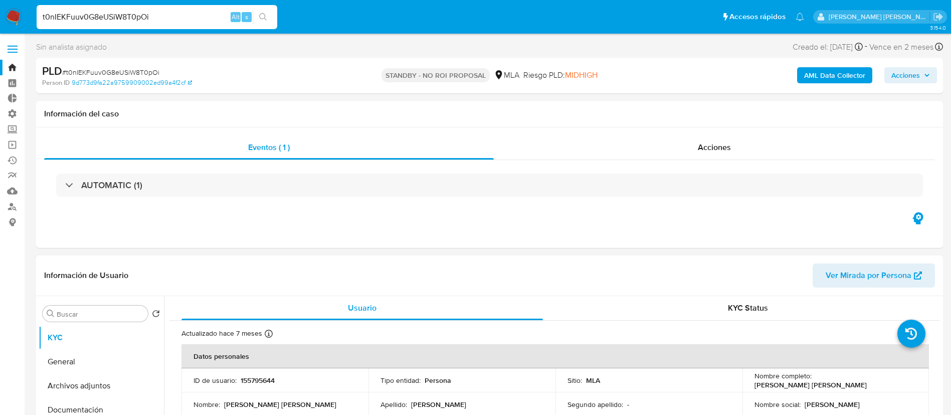
click at [205, 14] on input "t0nIEKFuuv0G8eUSiW8T0pOi" at bounding box center [157, 17] width 241 height 13
paste input "KfsnzgQmGlZa1ISZcPT9Mobb"
type input "KfsnzgQmGlZa1ISZcPT9Mobb"
click at [267, 14] on icon "search-icon" at bounding box center [263, 17] width 8 height 8
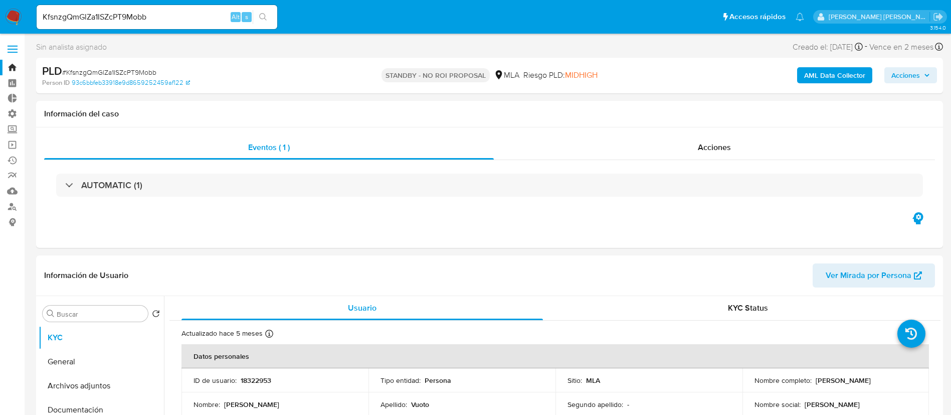
click at [192, 17] on input "KfsnzgQmGlZa1ISZcPT9Mobb" at bounding box center [157, 17] width 241 height 13
select select "10"
paste input "sA8y8NSPGLTWQ4csy4S9JqAv"
type input "sA8y8NSPGLTWQ4csy4S9JqAv"
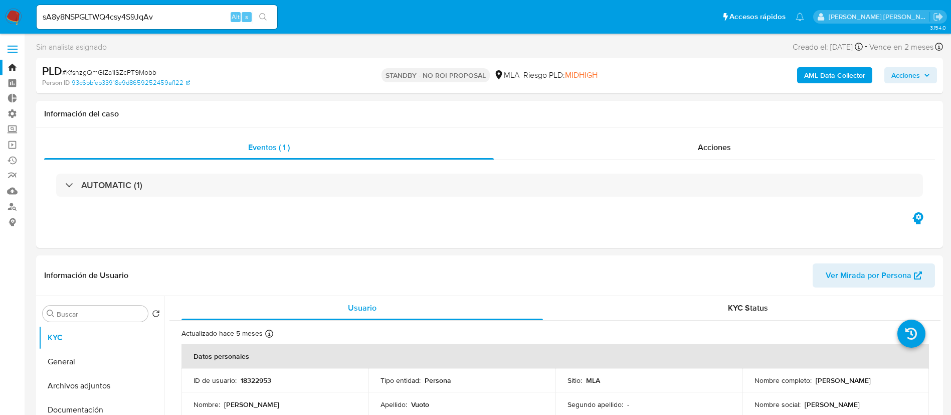
click at [263, 14] on icon "search-icon" at bounding box center [263, 17] width 8 height 8
select select "10"
click at [110, 15] on input "sA8y8NSPGLTWQ4csy4S9JqAv" at bounding box center [157, 17] width 241 height 13
paste input "8UuWOh2RRR14wEj7EQ1RXEED"
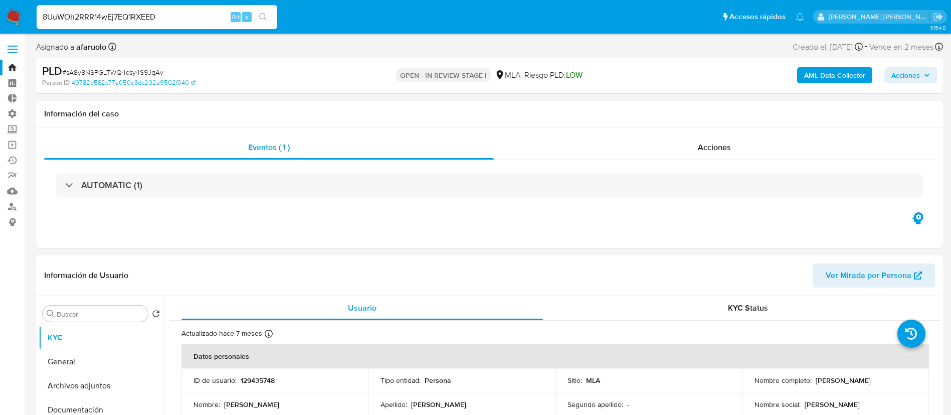
type input "8UuWOh2RRR14wEj7EQ1RXEED"
click at [261, 16] on icon "search-icon" at bounding box center [263, 17] width 8 height 8
select select "10"
click at [140, 28] on div "8UuWOh2RRR14wEj7EQ1RXEED Alt s" at bounding box center [157, 17] width 241 height 24
click at [155, 17] on input "8UuWOh2RRR14wEj7EQ1RXEED" at bounding box center [157, 17] width 241 height 13
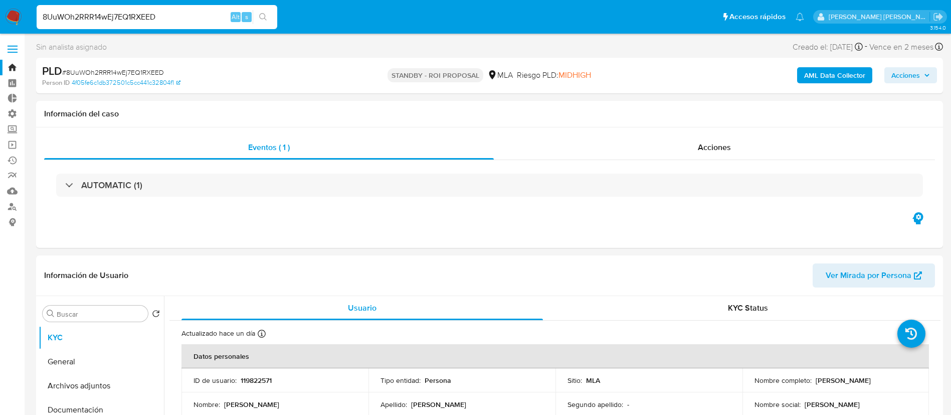
click at [156, 17] on input "8UuWOh2RRR14wEj7EQ1RXEED" at bounding box center [157, 17] width 241 height 13
paste input "7dJhYZjWvneTD1IDYEgKPAtI"
type input "7dJhYZjWvneTD1IDYEgKPAtI"
click at [269, 18] on button "search-icon" at bounding box center [263, 17] width 21 height 14
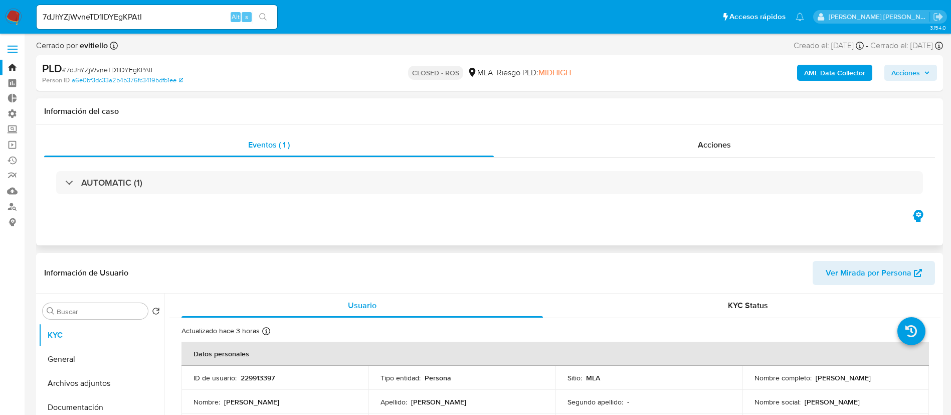
select select "10"
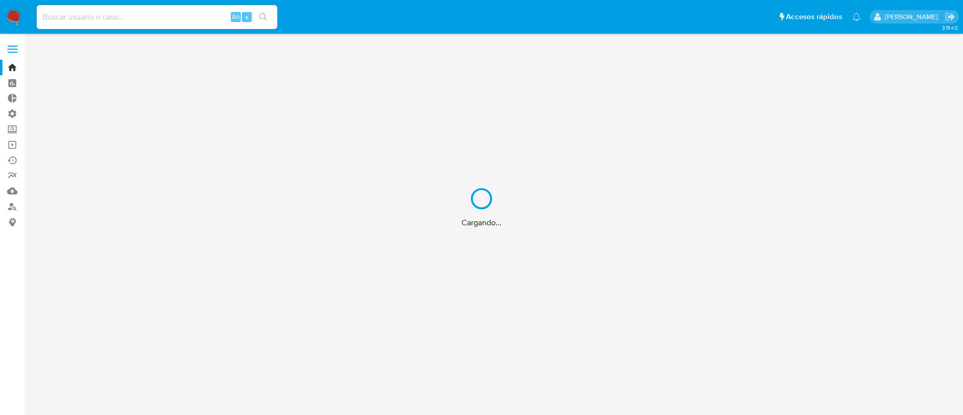
click at [11, 145] on div "Cargando..." at bounding box center [481, 207] width 963 height 415
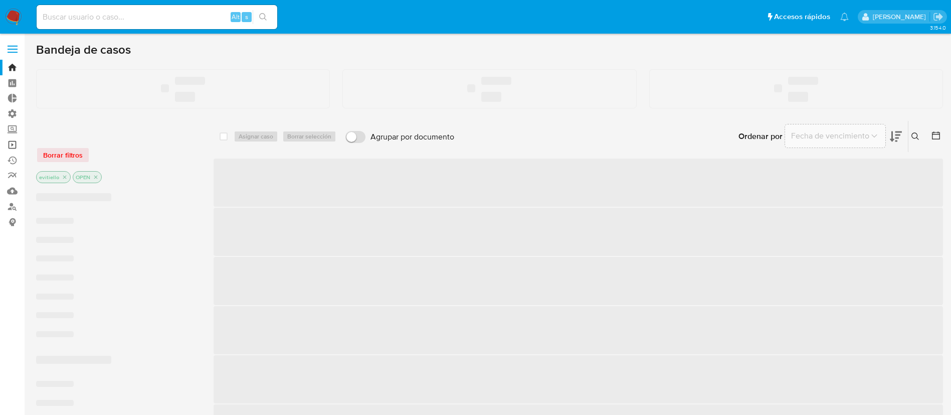
click at [11, 145] on link "Operaciones masivas" at bounding box center [59, 145] width 119 height 16
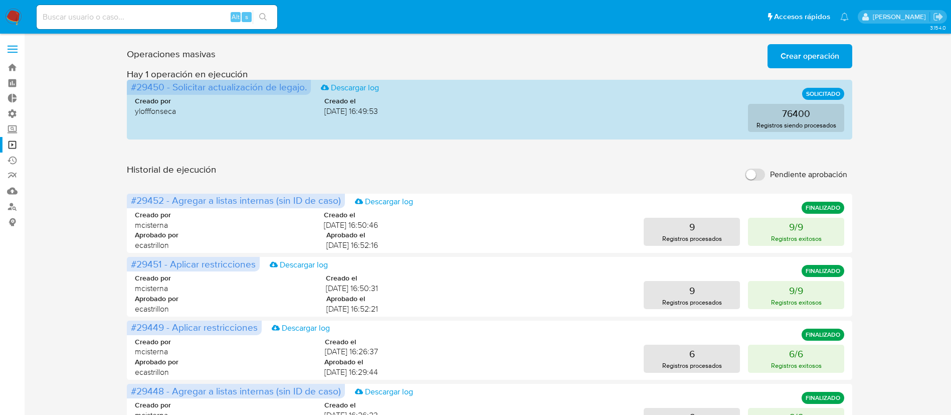
click at [803, 58] on span "Crear operación" at bounding box center [810, 56] width 59 height 22
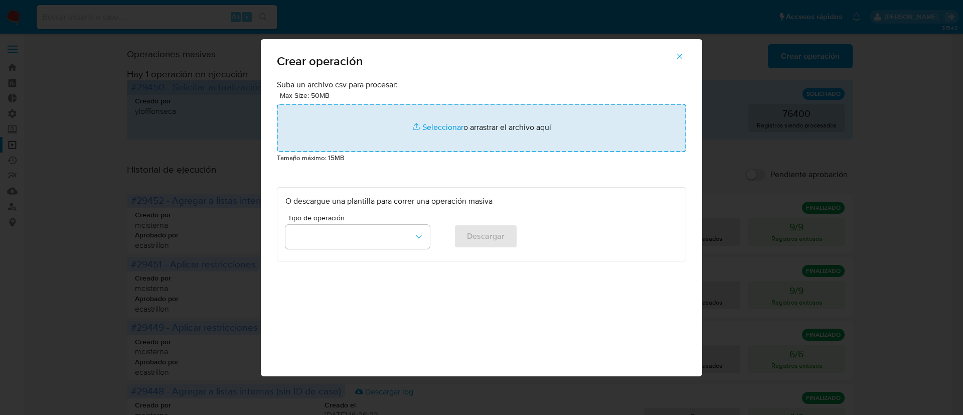
click at [447, 130] on input "file" at bounding box center [481, 128] width 409 height 48
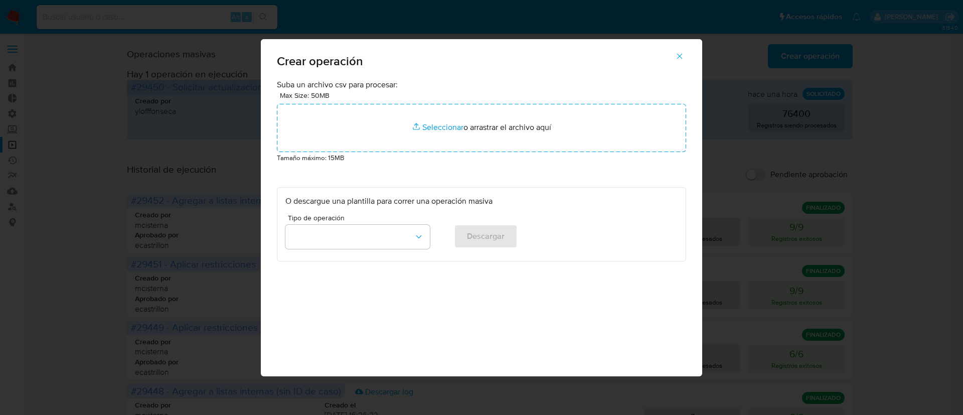
click at [680, 60] on span "button" at bounding box center [679, 56] width 9 height 22
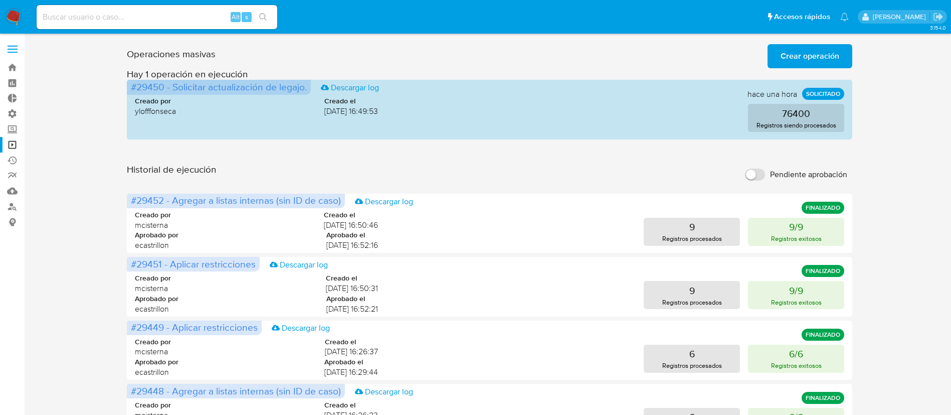
click at [809, 54] on span "Crear operación" at bounding box center [810, 56] width 59 height 22
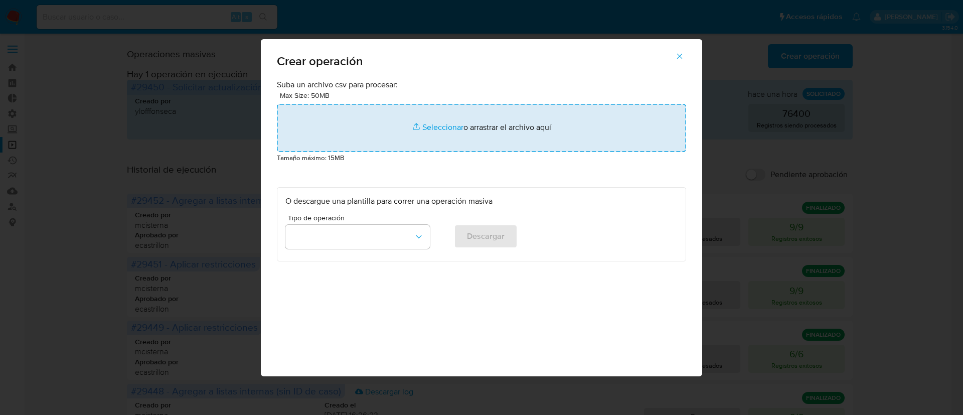
click at [453, 133] on input "file" at bounding box center [481, 128] width 409 height 48
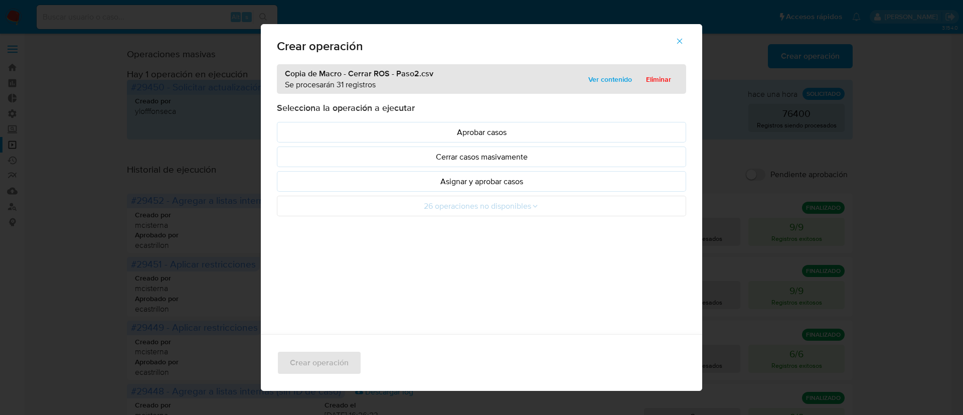
click at [491, 178] on p "Asignar y aprobar casos" at bounding box center [481, 182] width 392 height 12
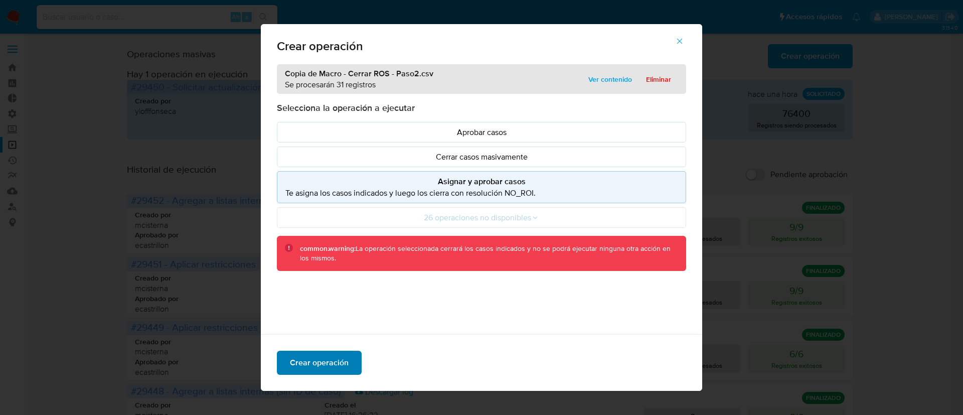
click at [335, 355] on span "Crear operación" at bounding box center [319, 363] width 59 height 22
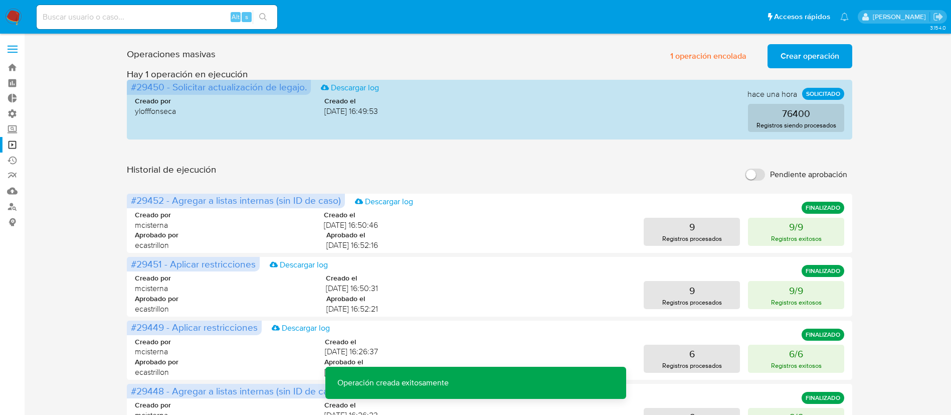
click at [829, 55] on span "Crear operación" at bounding box center [810, 56] width 59 height 22
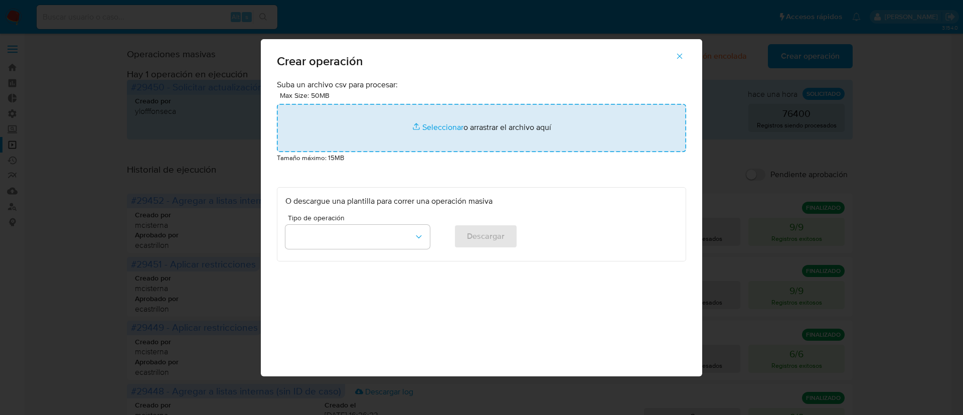
click at [488, 123] on input "file" at bounding box center [481, 128] width 409 height 48
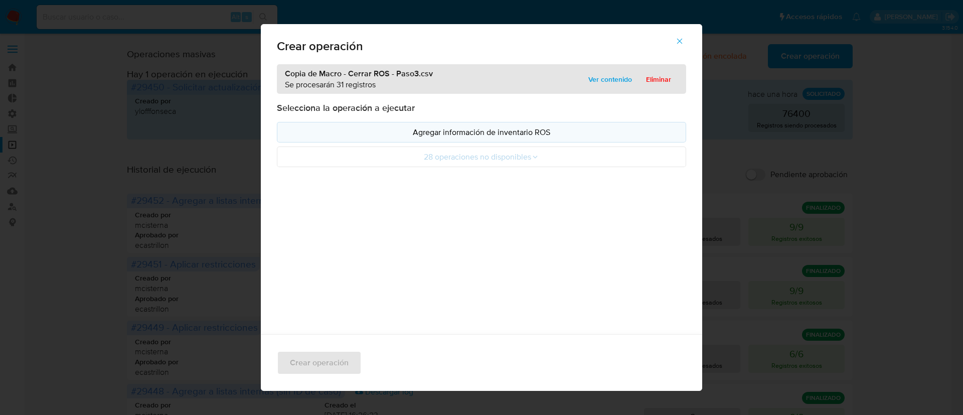
click at [469, 136] on p "Agregar información de inventario ROS" at bounding box center [481, 132] width 392 height 12
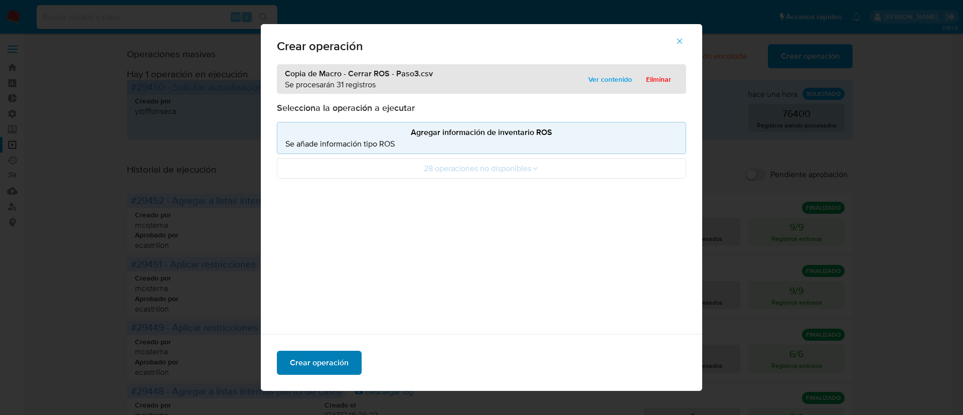
click at [328, 361] on span "Crear operación" at bounding box center [319, 363] width 59 height 22
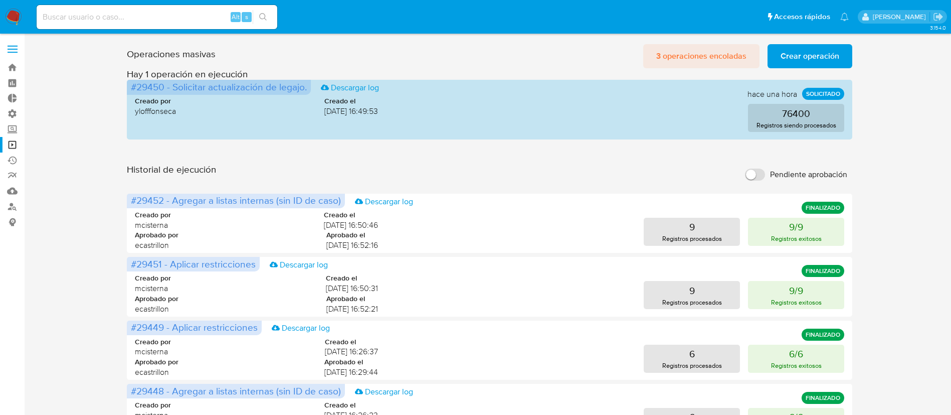
click at [696, 58] on span "3 operaciones encoladas" at bounding box center [702, 56] width 90 height 22
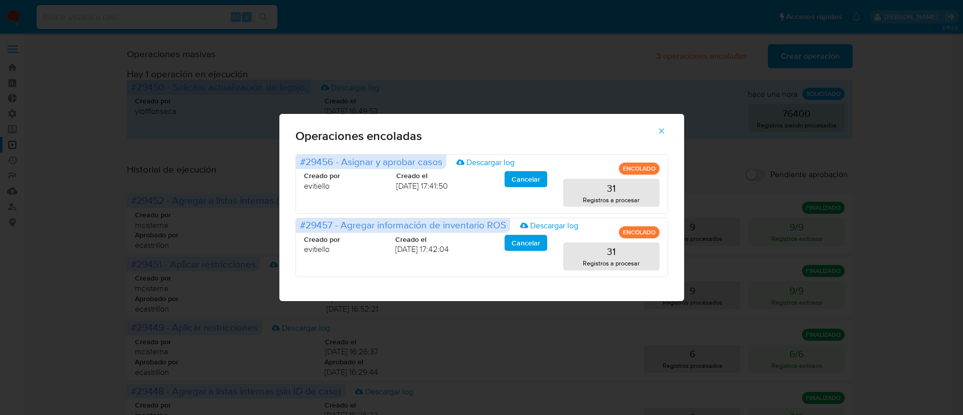
click at [927, 119] on div "Operaciones encoladas #29456 - Asignar y aprobar casos Descargar log ENCOLADO C…" at bounding box center [481, 207] width 963 height 415
click at [658, 134] on icon "button" at bounding box center [661, 130] width 9 height 9
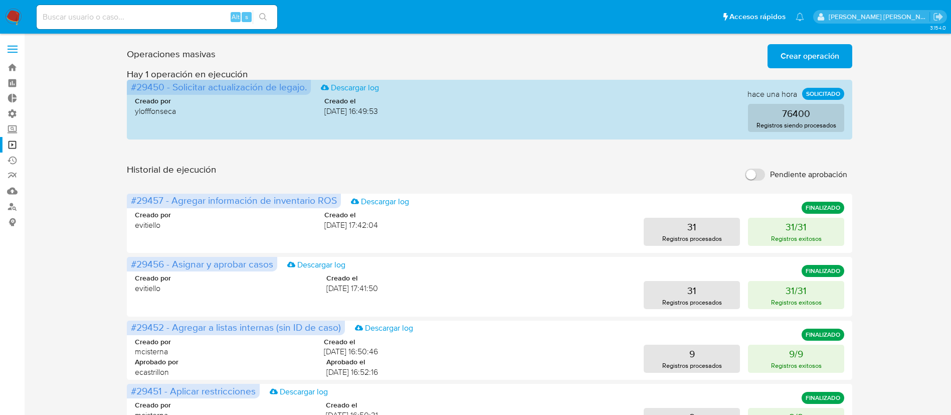
click at [796, 58] on span "Crear operación" at bounding box center [810, 56] width 59 height 22
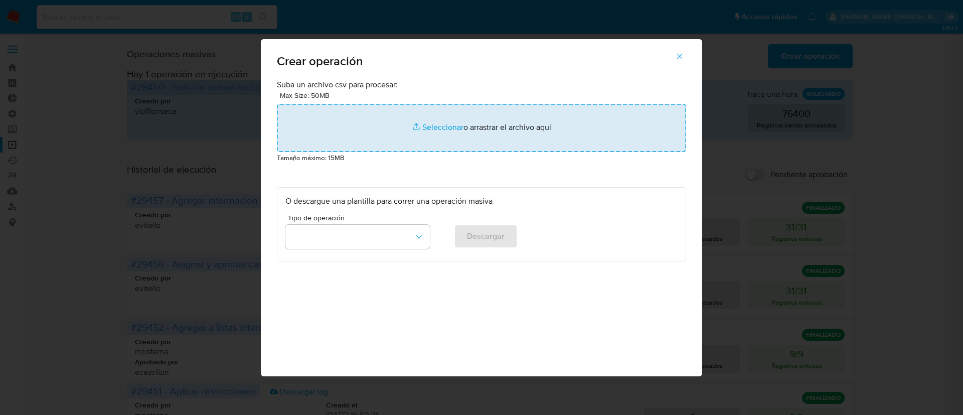
click at [440, 132] on input "file" at bounding box center [481, 128] width 409 height 48
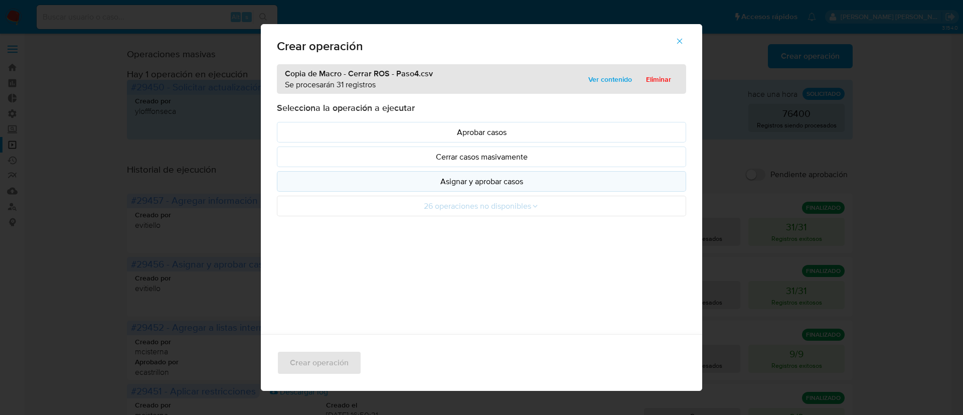
drag, startPoint x: 440, startPoint y: 132, endPoint x: 465, endPoint y: 184, distance: 57.0
click at [465, 184] on p "Asignar y aprobar casos" at bounding box center [481, 182] width 392 height 12
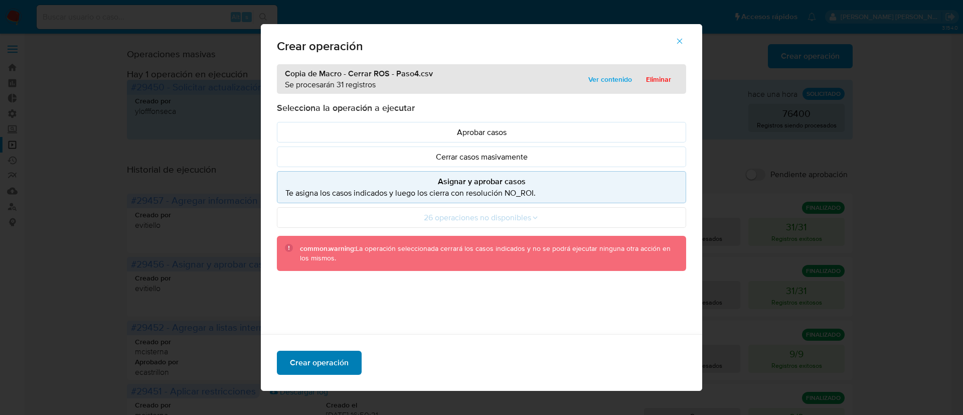
click at [290, 359] on span "Crear operación" at bounding box center [319, 363] width 59 height 22
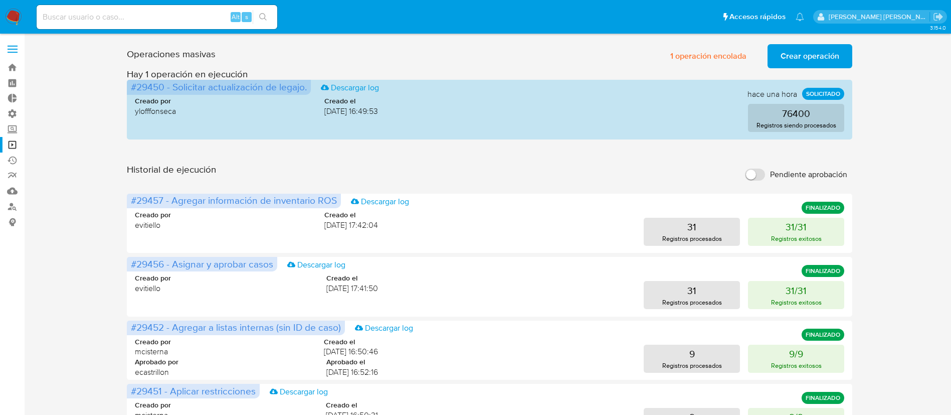
click at [779, 53] on button "Crear operación" at bounding box center [810, 56] width 85 height 24
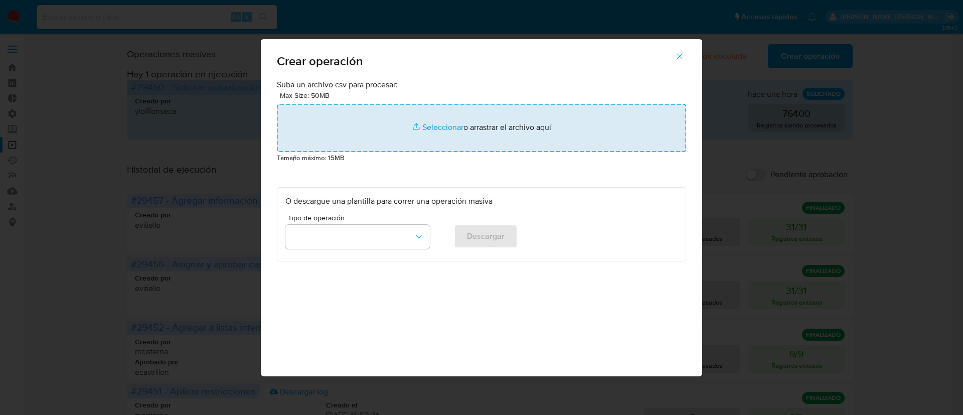
click at [401, 133] on input "file" at bounding box center [481, 128] width 409 height 48
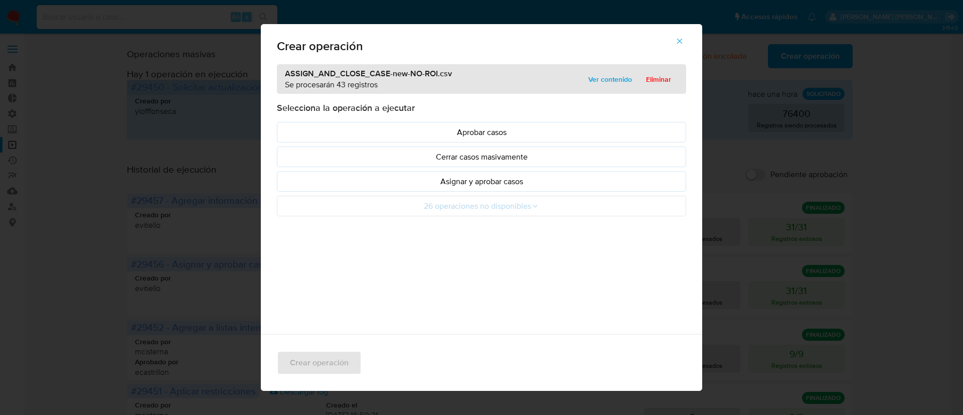
click at [513, 181] on p "Asignar y aprobar casos" at bounding box center [481, 182] width 392 height 12
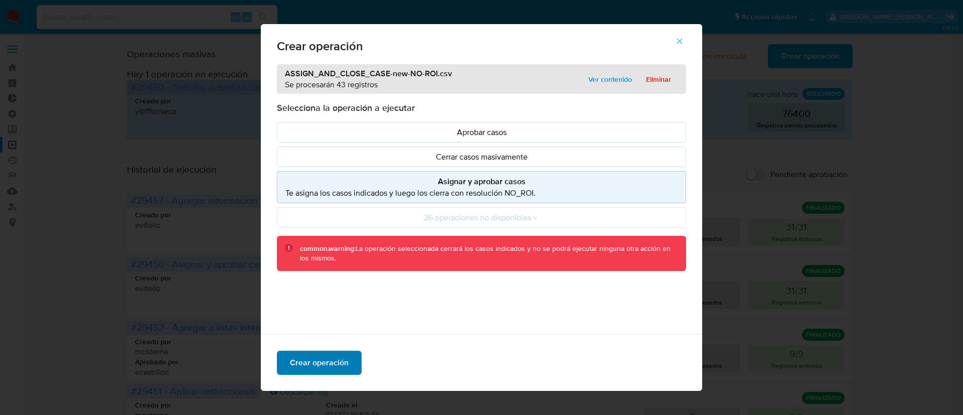
click at [318, 353] on span "Crear operación" at bounding box center [319, 363] width 59 height 22
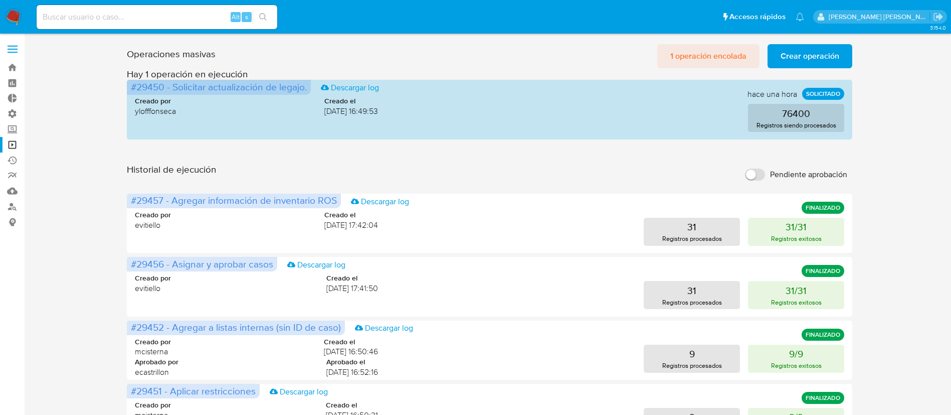
click at [701, 55] on span "1 operación encolada" at bounding box center [709, 56] width 76 height 22
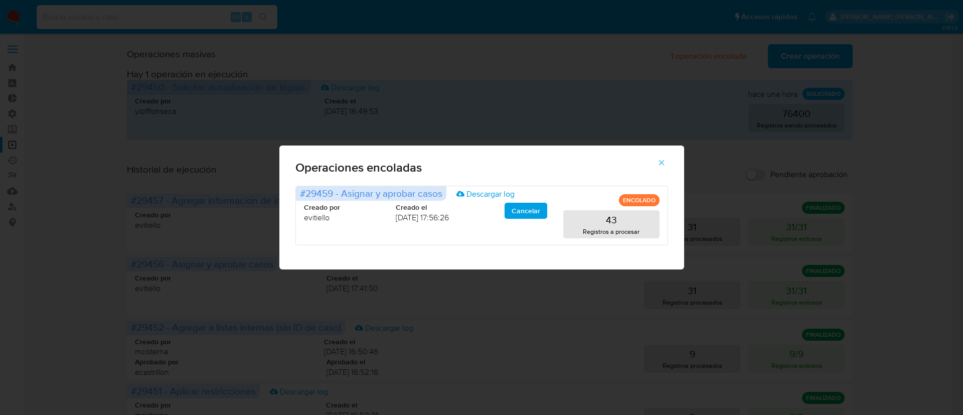
click at [662, 165] on icon "button" at bounding box center [661, 162] width 9 height 9
